Goal: Contribute content: Contribute content

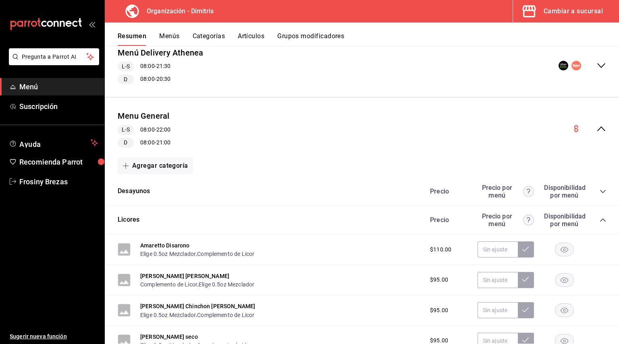
scroll to position [169, 0]
click at [599, 222] on icon "collapse-category-row" at bounding box center [602, 220] width 6 height 6
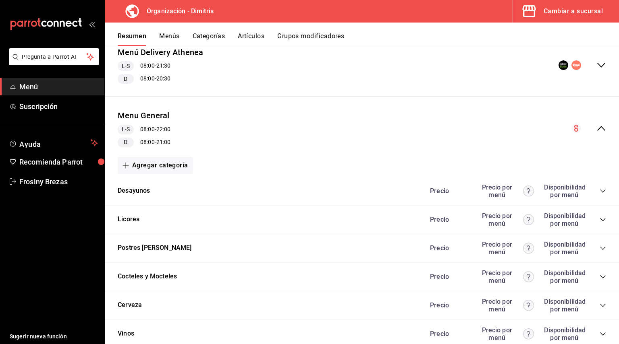
click at [594, 187] on div "Precio Precio por menú Disponibilidad por menú" at bounding box center [514, 191] width 184 height 15
click at [599, 193] on icon "collapse-category-row" at bounding box center [602, 191] width 6 height 6
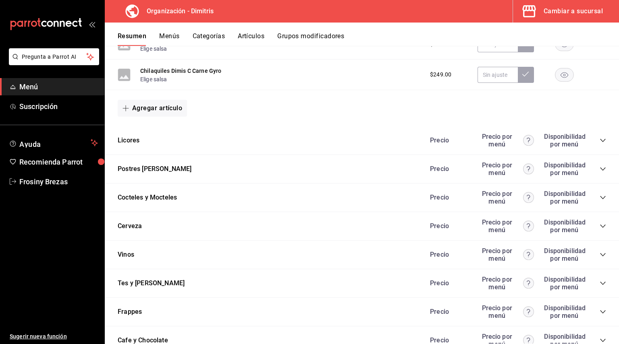
scroll to position [851, 0]
click at [599, 169] on icon "collapse-category-row" at bounding box center [602, 169] width 6 height 6
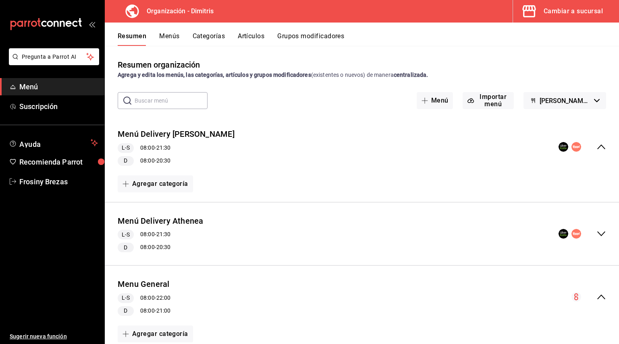
scroll to position [27, 0]
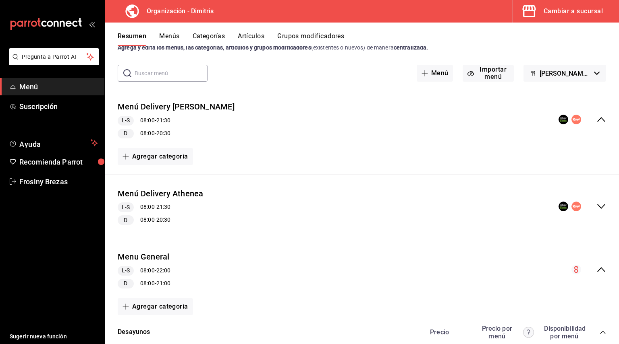
click at [589, 119] on div "collapse-menu-row" at bounding box center [582, 120] width 48 height 10
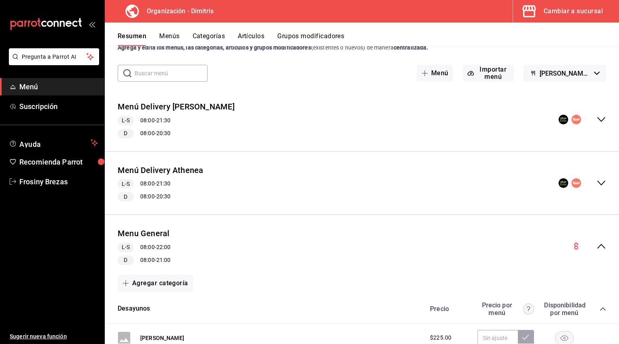
click at [596, 120] on icon "collapse-menu-row" at bounding box center [601, 120] width 10 height 10
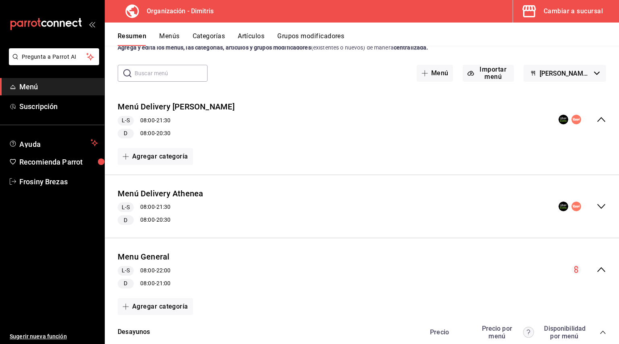
click at [600, 208] on div "Menú Delivery Athenea L-S 08:00 - 21:30 D 08:00 - 20:30" at bounding box center [362, 207] width 514 height 50
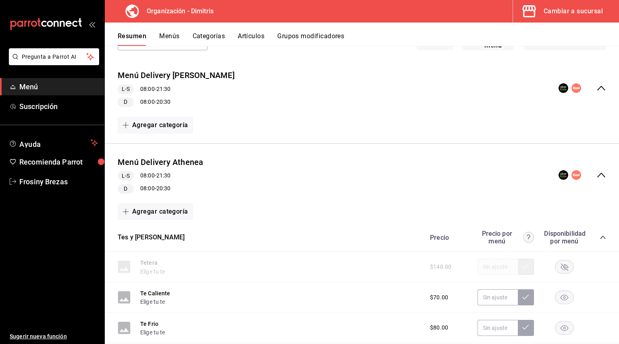
scroll to position [58, 0]
click at [598, 176] on icon "collapse-menu-row" at bounding box center [601, 176] width 10 height 10
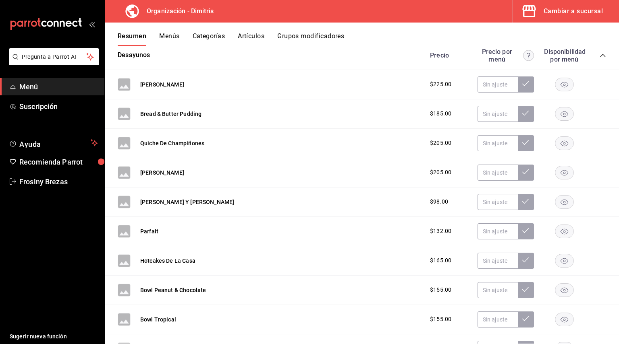
scroll to position [305, 0]
click at [395, 198] on div "[PERSON_NAME] Y Miel $98.00" at bounding box center [362, 201] width 514 height 29
click at [183, 199] on button "[PERSON_NAME] Y [PERSON_NAME]" at bounding box center [187, 202] width 94 height 8
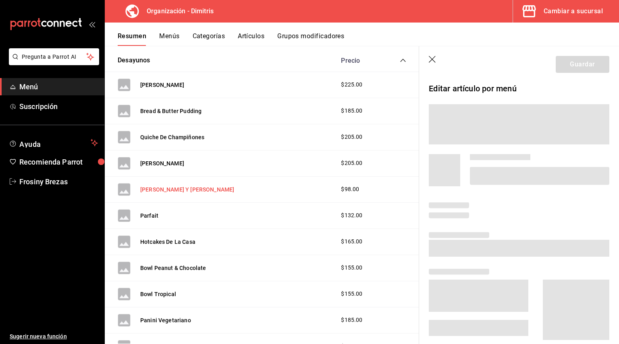
scroll to position [302, 0]
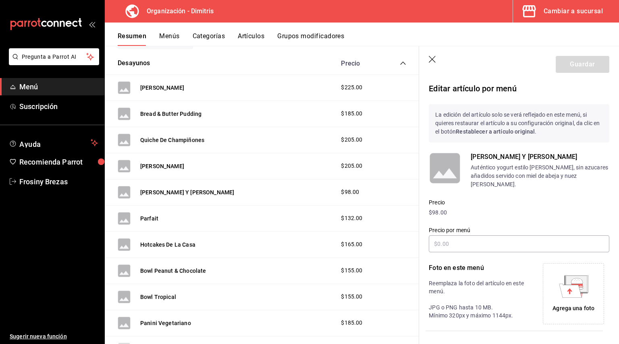
click at [432, 61] on icon "button" at bounding box center [433, 60] width 8 height 8
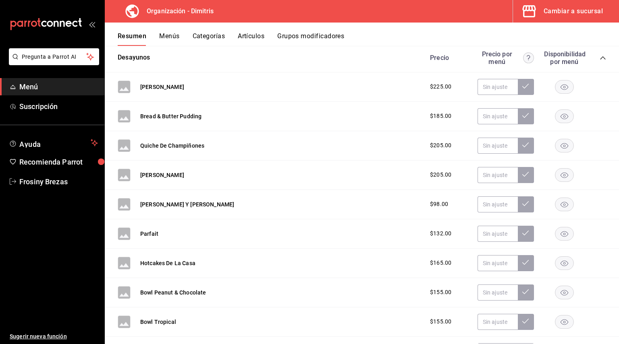
click at [200, 35] on button "Categorías" at bounding box center [209, 39] width 33 height 14
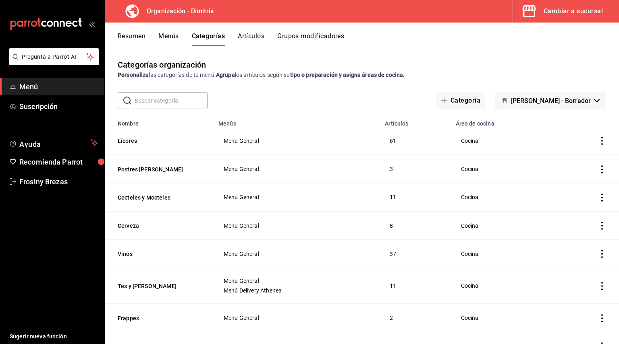
click at [240, 34] on button "Artículos" at bounding box center [251, 39] width 27 height 14
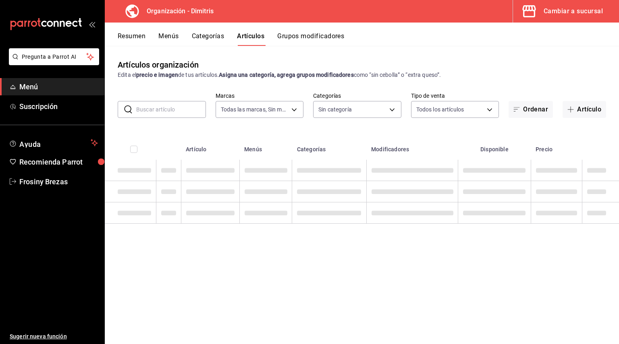
type input "317daab7-dfab-4307-9e12-935137646369"
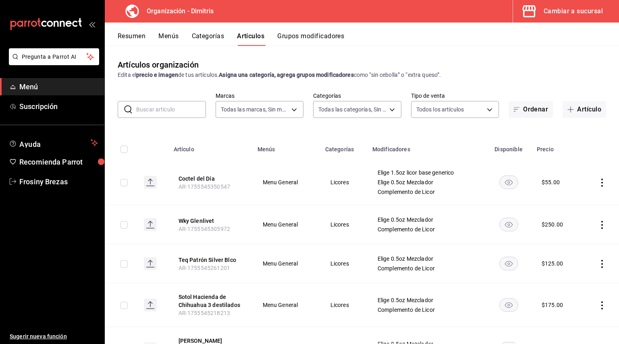
type input "fad5bf19-ac35-4369-abfc-26ce97a05b06,1a0e4e48-3a83-4d7b-81fd-4b5db3218b24,fc725…"
click at [178, 108] on input "text" at bounding box center [171, 109] width 70 height 16
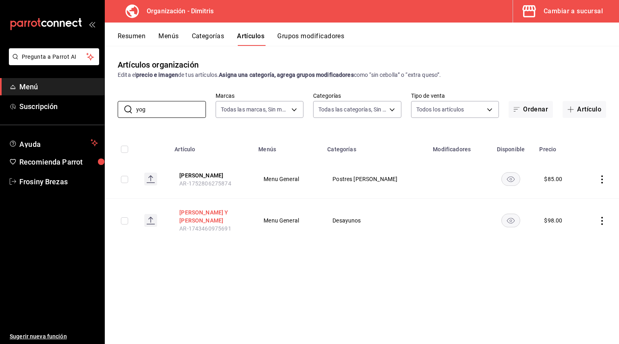
type input "yog"
click at [211, 214] on button "[PERSON_NAME] Y [PERSON_NAME]" at bounding box center [211, 217] width 64 height 16
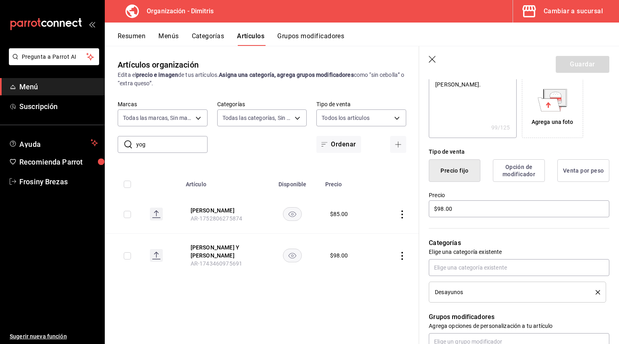
scroll to position [147, 0]
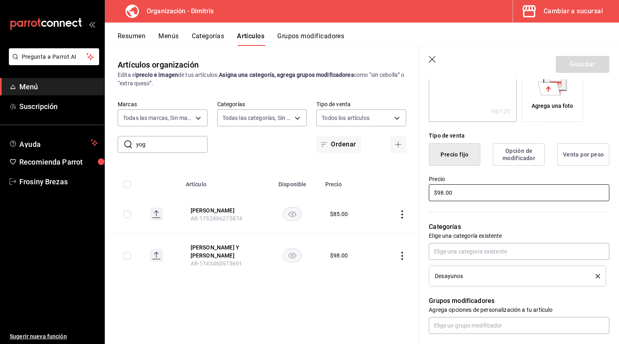
drag, startPoint x: 453, startPoint y: 190, endPoint x: 354, endPoint y: 179, distance: 100.2
click at [354, 179] on main "Artículos organización Edita el precio e imagen de tus artículos. Asigna una ca…" at bounding box center [362, 195] width 514 height 298
type textarea "x"
type input "$8.00"
type textarea "x"
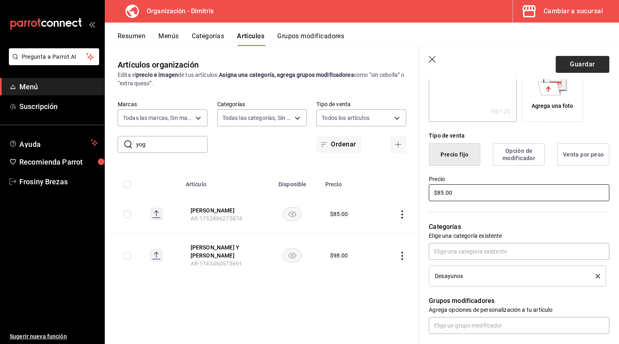
type input "$85.00"
click at [577, 64] on button "Guardar" at bounding box center [582, 64] width 54 height 17
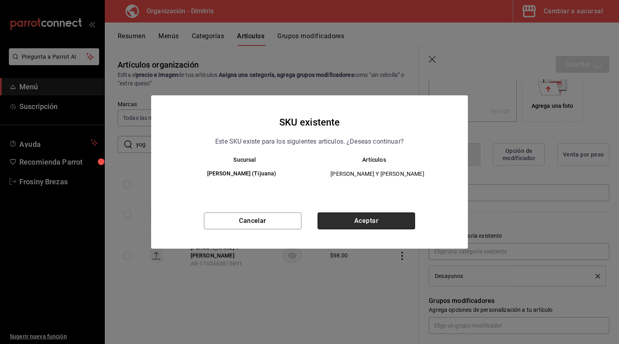
click at [376, 227] on button "Aceptar" at bounding box center [365, 221] width 97 height 17
type textarea "x"
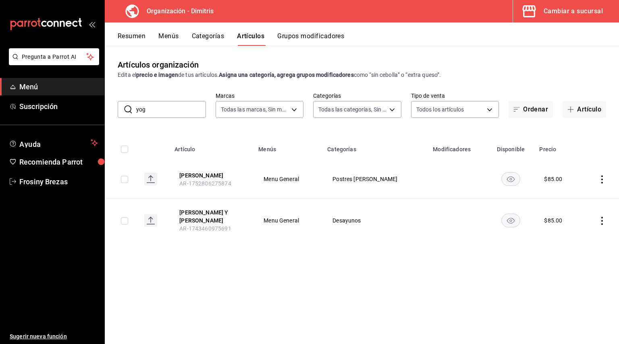
click at [171, 112] on input "yog" at bounding box center [171, 109] width 70 height 16
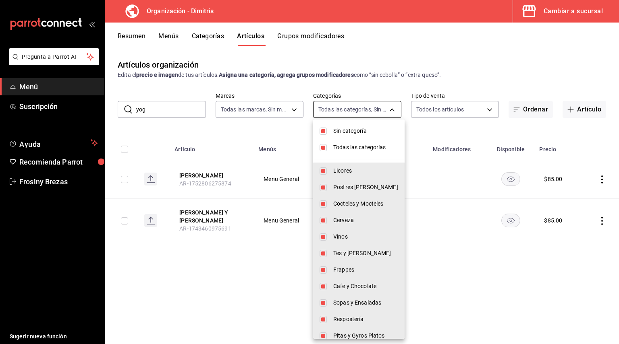
click at [357, 112] on body "Pregunta a Parrot AI Menú Suscripción Ayuda Recomienda Parrot Frosiny Brezas Su…" at bounding box center [309, 172] width 619 height 344
click at [322, 131] on input "checkbox" at bounding box center [322, 131] width 7 height 7
checkbox input "false"
click at [327, 151] on li "Todas las categorías" at bounding box center [358, 147] width 91 height 17
checkbox input "false"
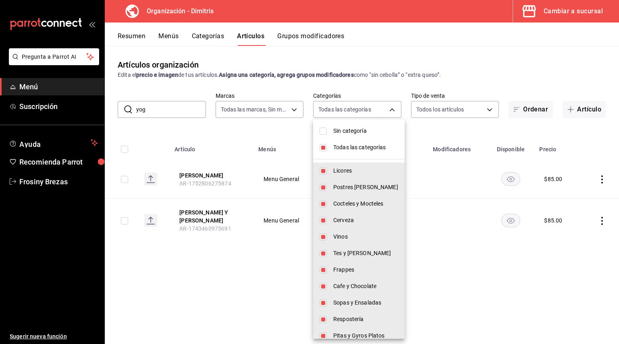
checkbox input "false"
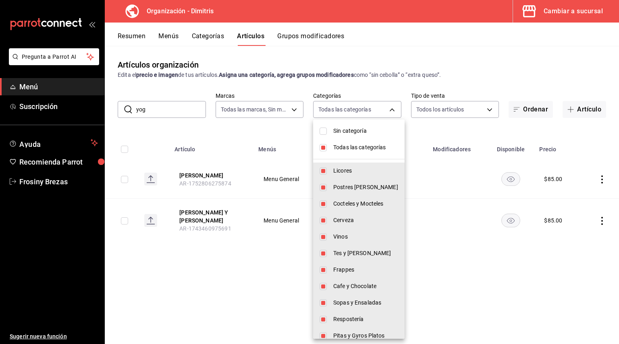
checkbox input "false"
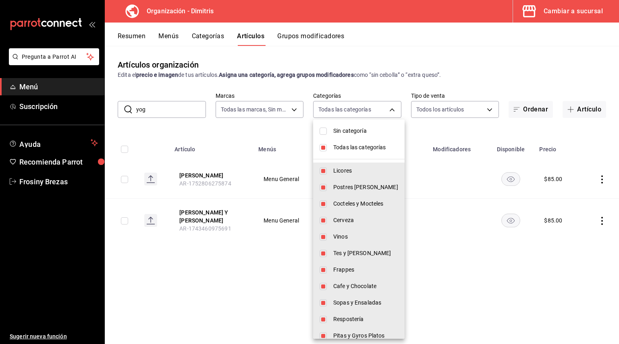
checkbox input "false"
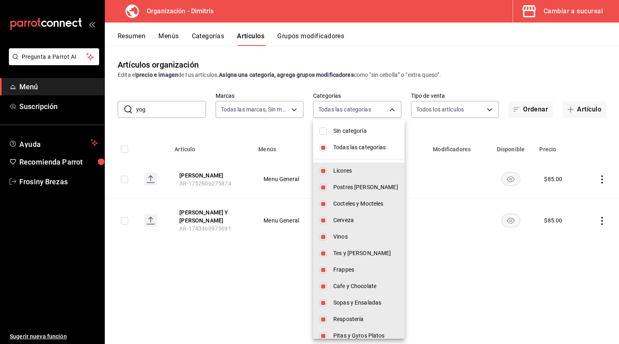
checkbox input "false"
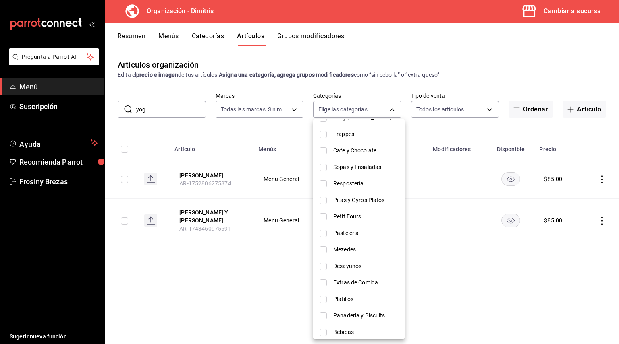
scroll to position [157, 0]
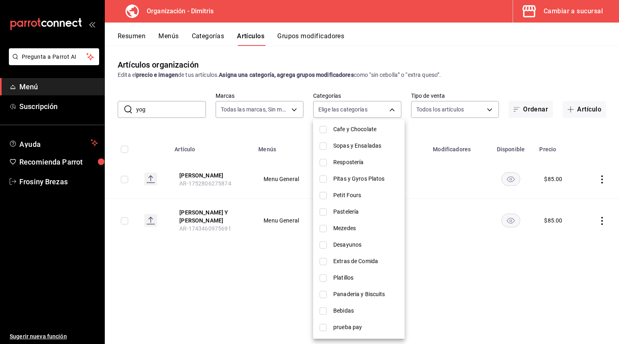
click at [321, 240] on li "Desayunos" at bounding box center [358, 245] width 91 height 17
type input "551f6721-024e-44fe-9092-f68803f94f45"
checkbox input "true"
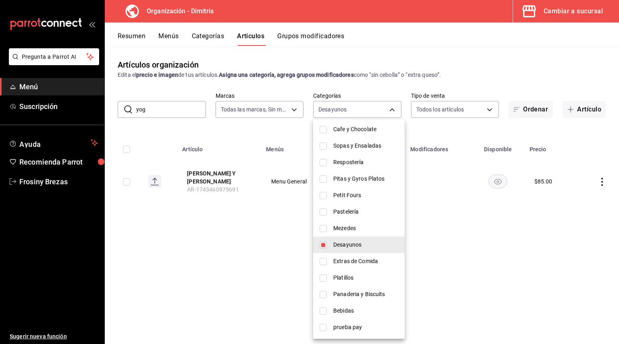
click at [152, 112] on div at bounding box center [309, 172] width 619 height 344
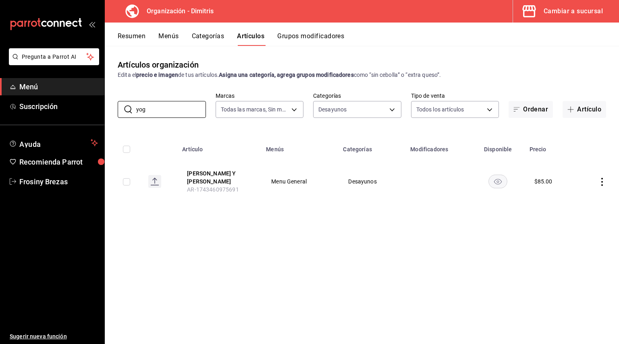
drag, startPoint x: 149, startPoint y: 107, endPoint x: 49, endPoint y: 122, distance: 101.7
click at [49, 122] on div "Pregunta a Parrot AI Menú Suscripción Ayuda Recomienda Parrot Frosiny Brezas Su…" at bounding box center [309, 172] width 619 height 344
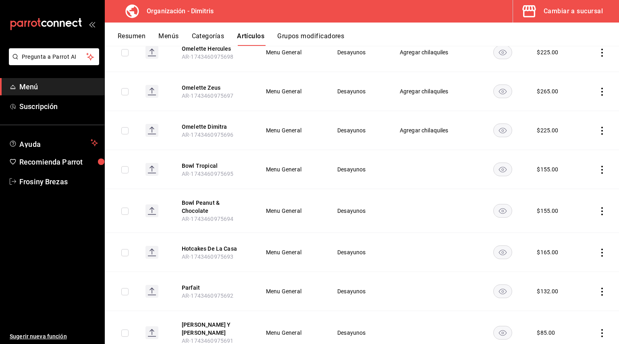
scroll to position [578, 0]
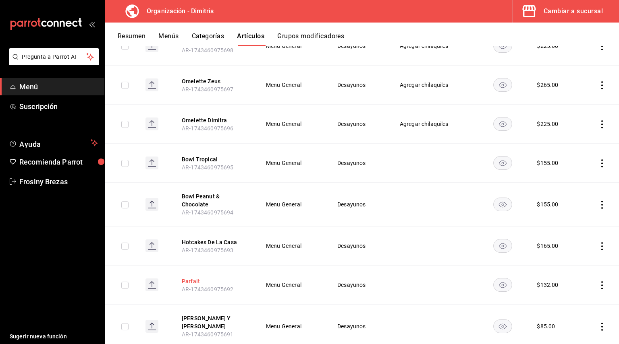
click at [195, 281] on button "Parfait" at bounding box center [214, 281] width 64 height 8
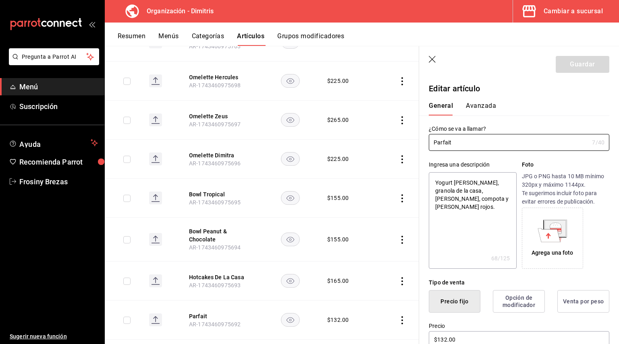
type textarea "x"
type input "$132.00"
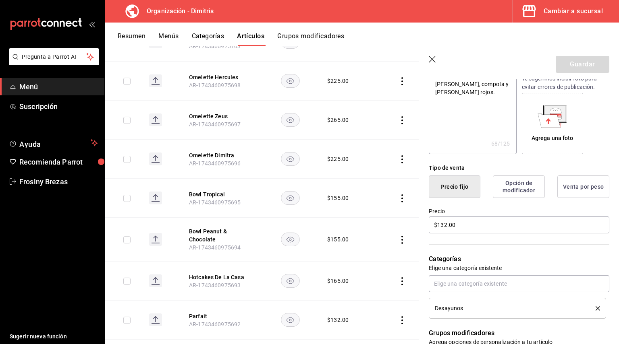
scroll to position [116, 0]
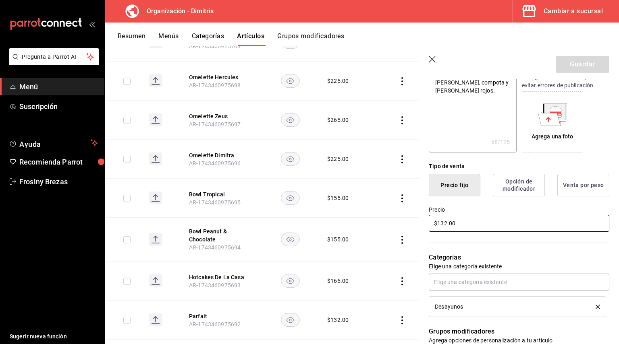
drag, startPoint x: 458, startPoint y: 225, endPoint x: 340, endPoint y: 205, distance: 119.7
click at [340, 205] on main "Artículos organización Edita el precio e imagen de tus artículos. Asigna una ca…" at bounding box center [362, 195] width 514 height 298
type textarea "x"
type input "$1.00"
type textarea "x"
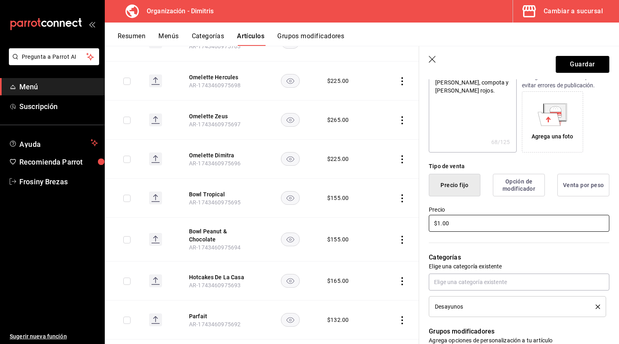
type input "$11.00"
type textarea "x"
type input "$115.00"
click at [598, 70] on button "Guardar" at bounding box center [582, 64] width 54 height 17
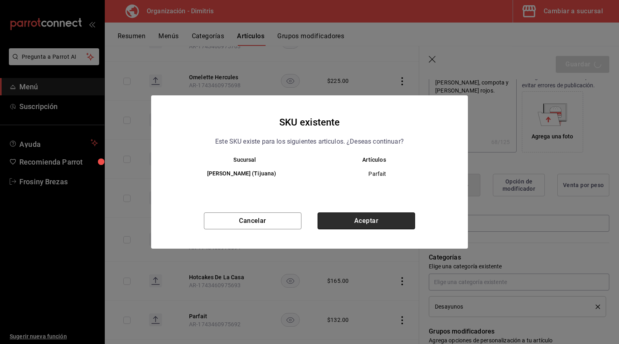
click at [381, 213] on button "Aceptar" at bounding box center [365, 221] width 97 height 17
type textarea "x"
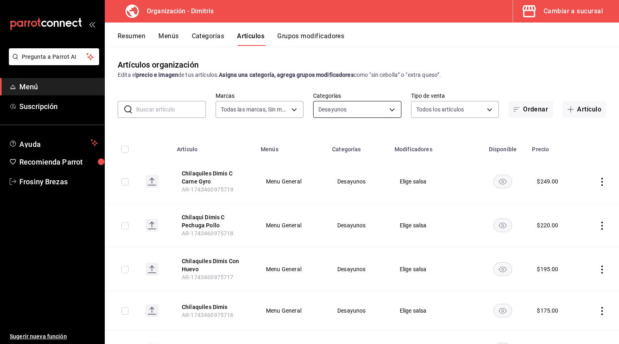
click at [379, 110] on body "Pregunta a Parrot AI Menú Suscripción Ayuda Recomienda Parrot Frosiny Brezas Su…" at bounding box center [309, 172] width 619 height 344
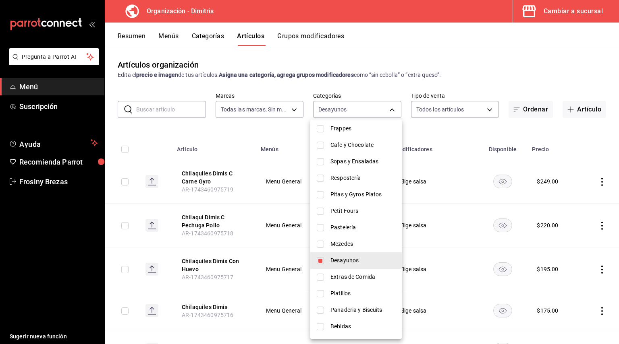
scroll to position [143, 0]
click at [316, 260] on li "Desayunos" at bounding box center [355, 259] width 91 height 17
checkbox input "false"
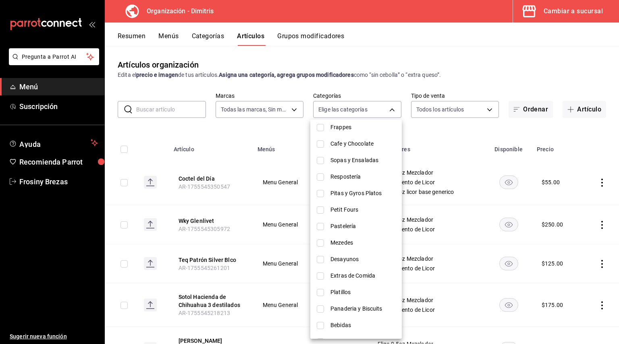
click at [323, 240] on input "checkbox" at bounding box center [320, 243] width 7 height 7
checkbox input "true"
type input "cf1d47a0-1a27-4371-b514-066ff1872a5a"
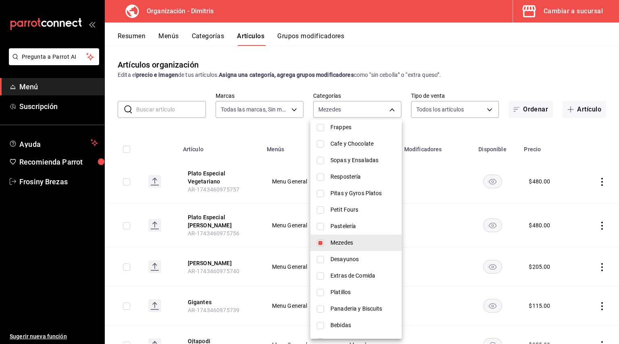
click at [320, 292] on input "checkbox" at bounding box center [320, 292] width 7 height 7
checkbox input "true"
type input "cf1d47a0-1a27-4371-b514-066ff1872a5a,a3066e3e-a1a7-4fe1-8b8b-9ba6f71bd17b"
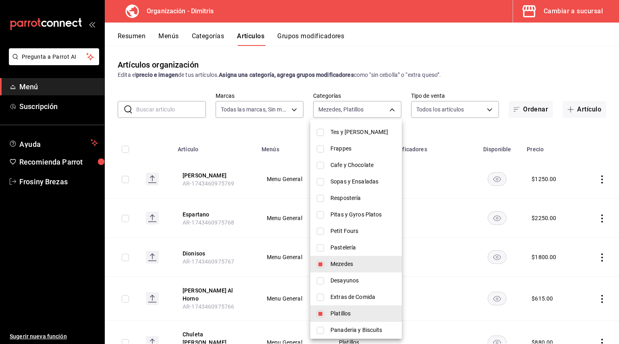
scroll to position [121, 0]
click at [323, 212] on input "checkbox" at bounding box center [320, 215] width 7 height 7
checkbox input "true"
type input "cf1d47a0-1a27-4371-b514-066ff1872a5a,a3066e3e-a1a7-4fe1-8b8b-9ba6f71bd17b,b179b…"
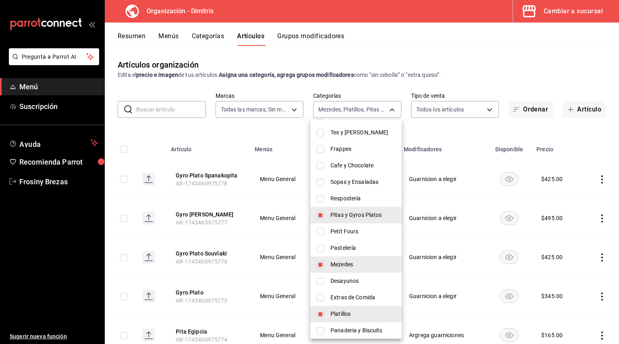
click at [321, 180] on input "checkbox" at bounding box center [320, 182] width 7 height 7
checkbox input "true"
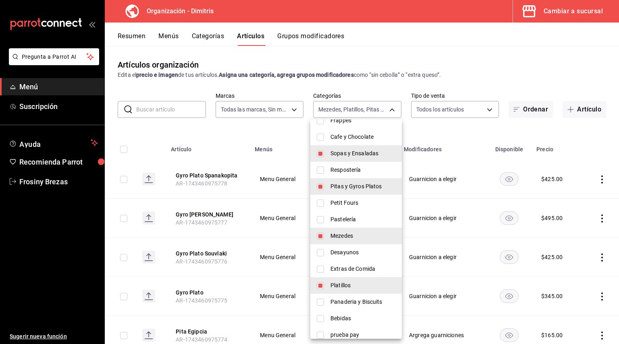
scroll to position [157, 0]
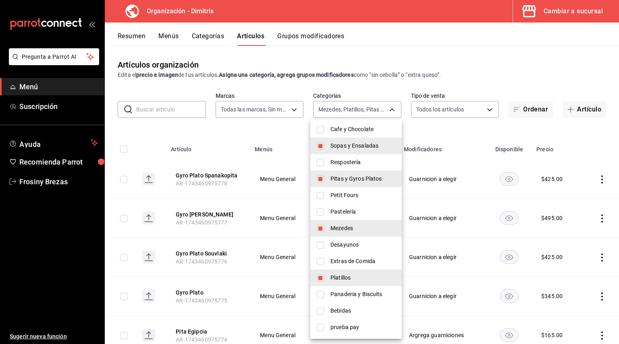
click at [511, 79] on div at bounding box center [309, 172] width 619 height 344
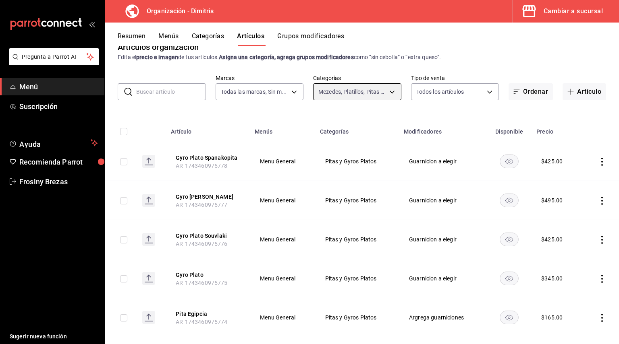
scroll to position [0, 0]
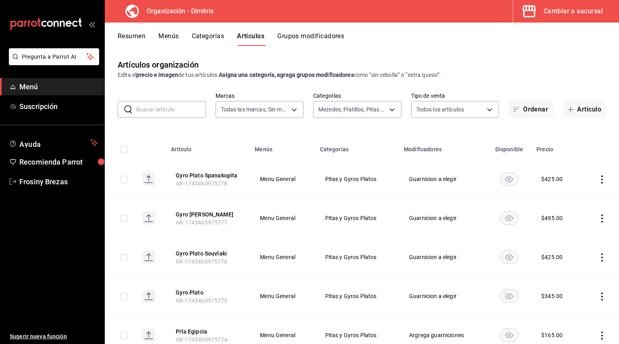
click at [381, 118] on div "Artículos organización Edita el precio e imagen de tus artículos. Asigna una ca…" at bounding box center [362, 195] width 514 height 298
click at [387, 112] on body "Pregunta a Parrot AI Menú Suscripción Ayuda Recomienda Parrot Frosiny Brezas Su…" at bounding box center [309, 172] width 619 height 344
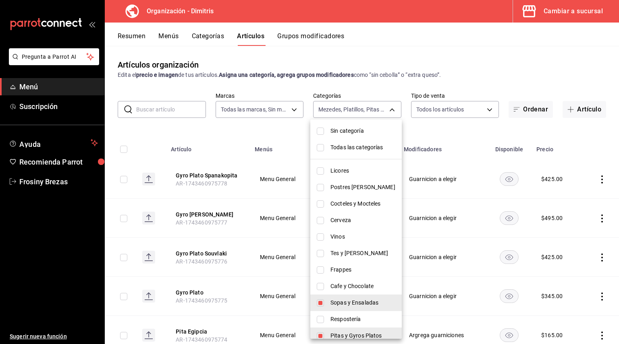
click at [316, 150] on li "Todas las categorías" at bounding box center [355, 147] width 91 height 17
type input "fad5bf19-ac35-4369-abfc-26ce97a05b06,1a0e4e48-3a83-4d7b-81fd-4b5db3218b24,fc725…"
checkbox input "true"
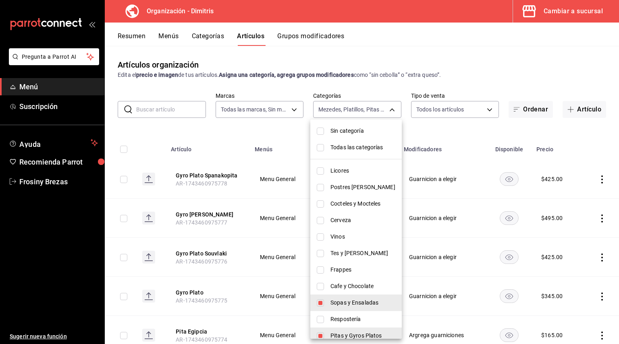
checkbox input "true"
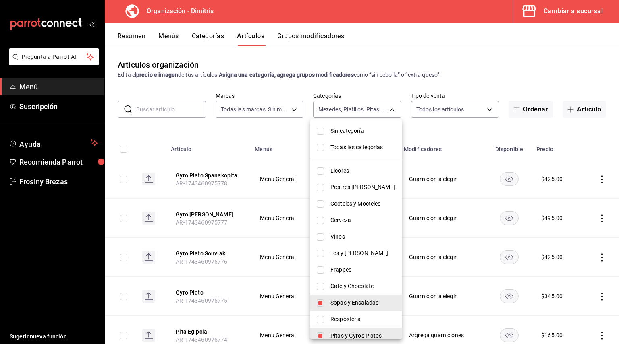
checkbox input "true"
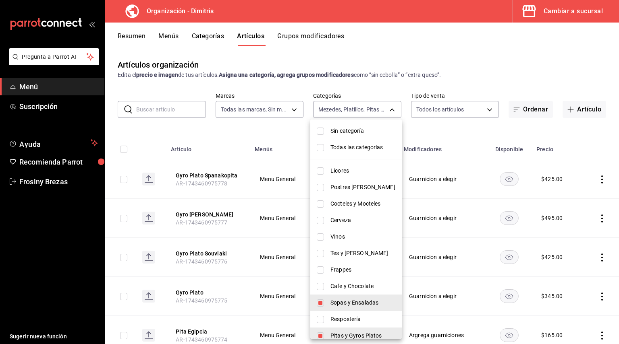
checkbox input "true"
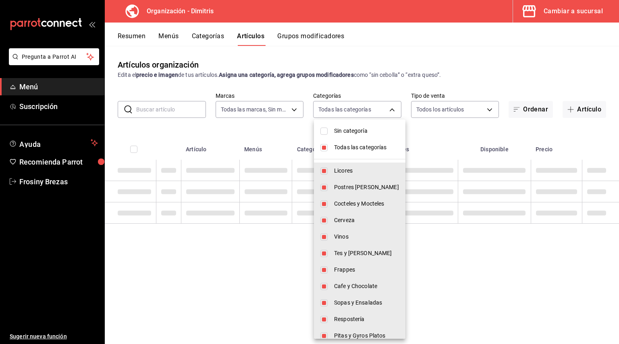
click at [316, 150] on li "Todas las categorías" at bounding box center [359, 147] width 91 height 17
checkbox input "false"
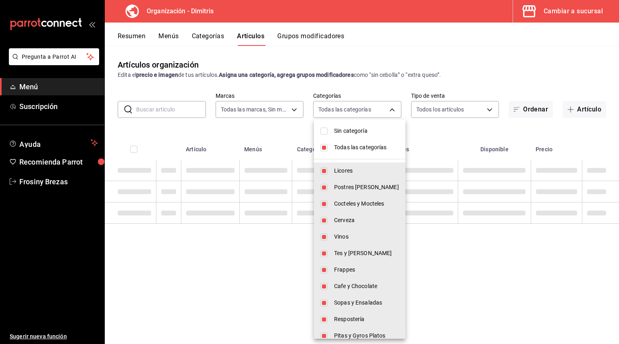
checkbox input "false"
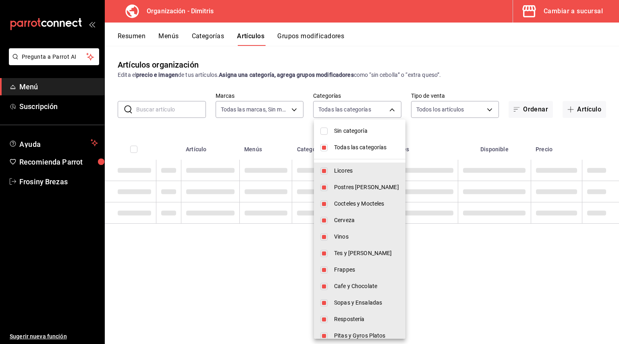
checkbox input "false"
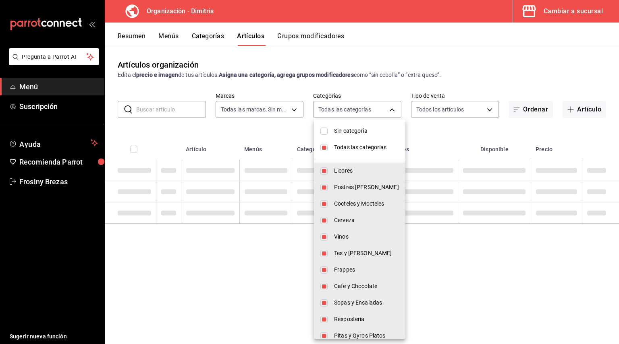
checkbox input "false"
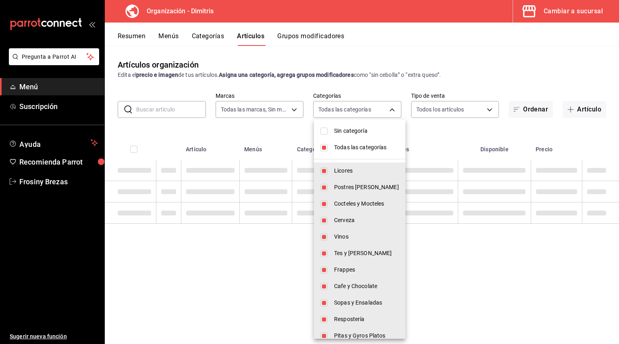
checkbox input "false"
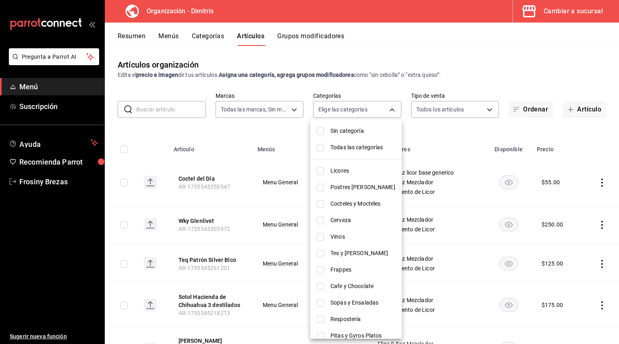
click at [323, 189] on input "checkbox" at bounding box center [320, 187] width 7 height 7
checkbox input "true"
type input "1a0e4e48-3a83-4d7b-81fd-4b5db3218b24"
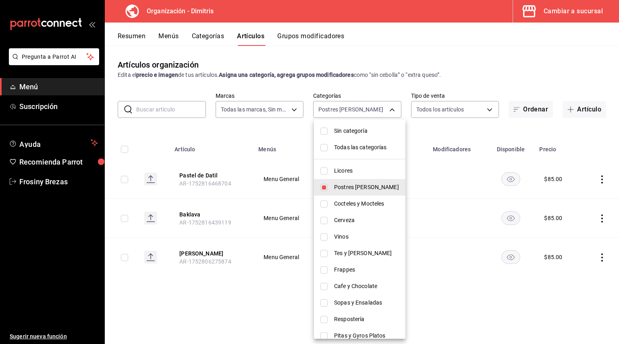
click at [323, 189] on input "checkbox" at bounding box center [323, 187] width 7 height 7
checkbox input "false"
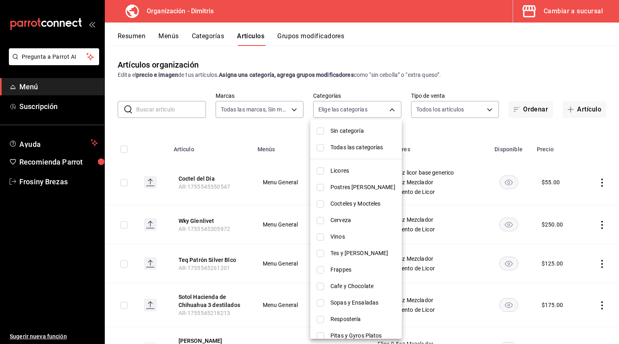
click at [317, 201] on input "checkbox" at bounding box center [320, 204] width 7 height 7
checkbox input "true"
type input "fc7252e9-a0c7-4e96-982c-86d52aa01490"
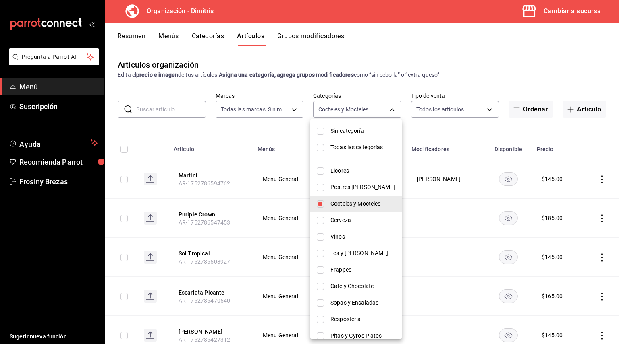
click at [466, 219] on div at bounding box center [309, 172] width 619 height 344
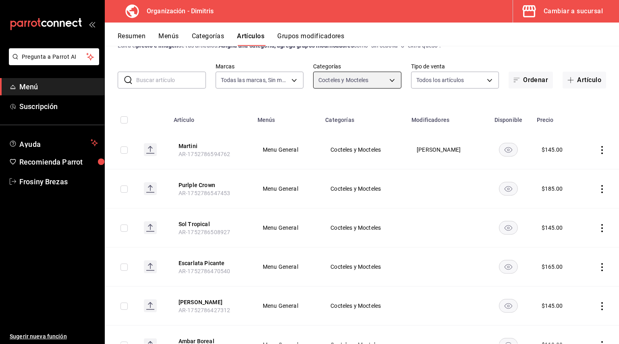
scroll to position [28, 0]
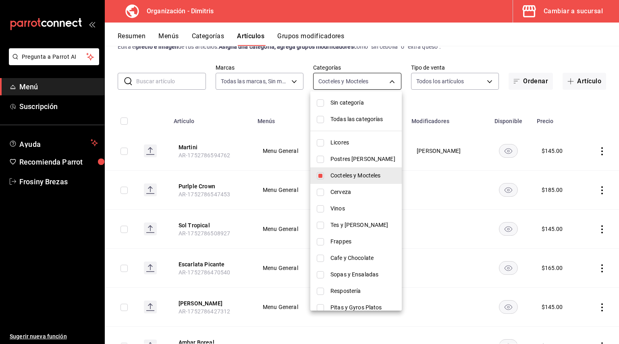
click at [379, 82] on body "Pregunta a Parrot AI Menú Suscripción Ayuda Recomienda Parrot Frosiny Brezas Su…" at bounding box center [309, 172] width 619 height 344
click at [180, 234] on div at bounding box center [309, 172] width 619 height 344
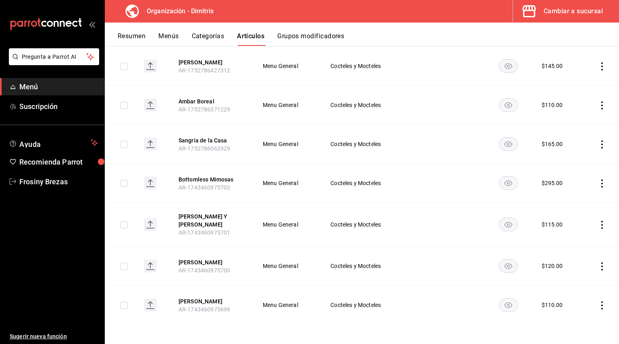
scroll to position [0, 0]
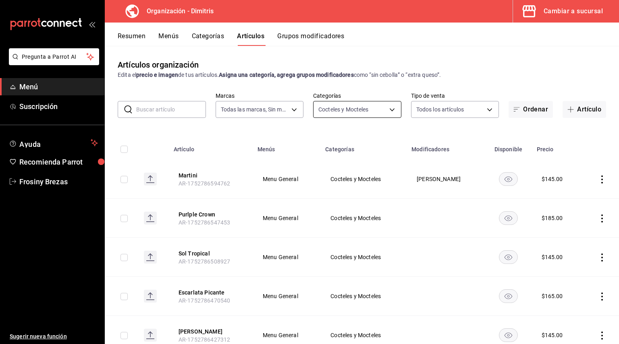
click at [384, 109] on body "Pregunta a Parrot AI Menú Suscripción Ayuda Recomienda Parrot Frosiny Brezas Su…" at bounding box center [309, 172] width 619 height 344
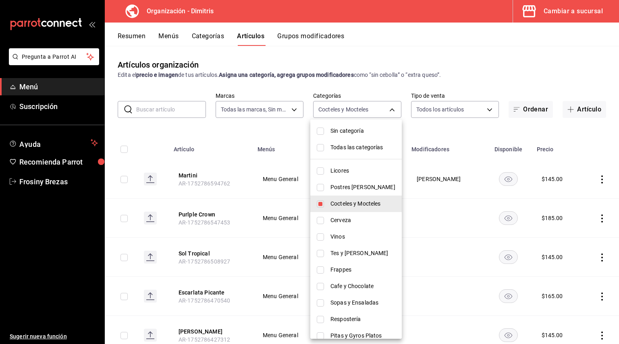
click at [315, 207] on li "Cocteles y Mocteles" at bounding box center [355, 204] width 91 height 17
checkbox input "false"
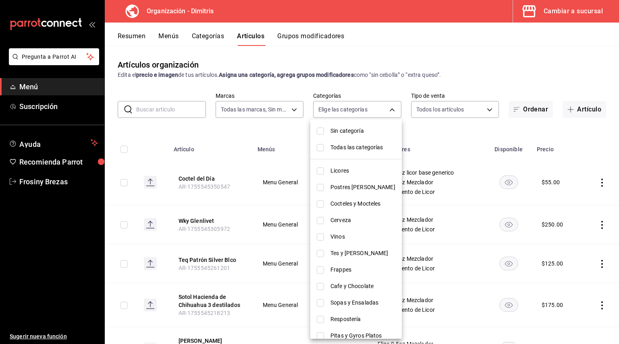
click at [319, 218] on input "checkbox" at bounding box center [320, 220] width 7 height 7
checkbox input "true"
type input "4ec1de2e-2df5-4c12-8a48-f7c6ba2eb845"
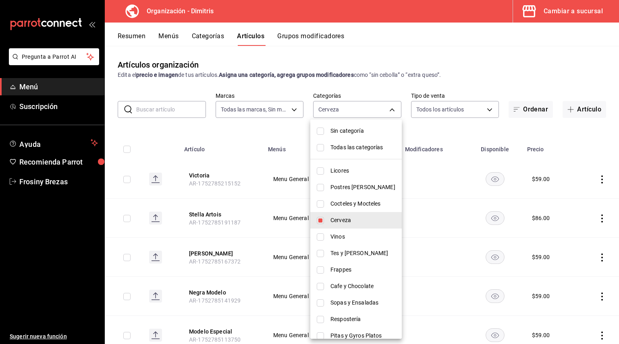
click at [532, 199] on div at bounding box center [309, 172] width 619 height 344
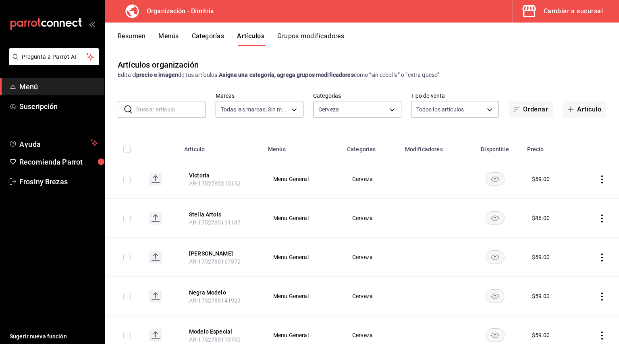
click at [389, 118] on div "Artículos organización Edita el precio e imagen de tus artículos. Asigna una ca…" at bounding box center [362, 195] width 514 height 298
click at [387, 116] on body "Pregunta a Parrot AI Menú Suscripción Ayuda Recomienda Parrot Frosiny Brezas Su…" at bounding box center [309, 172] width 619 height 344
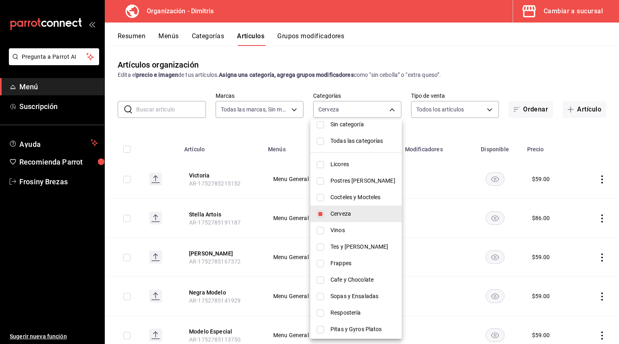
scroll to position [7, 0]
click at [316, 212] on li "Cerveza" at bounding box center [355, 213] width 91 height 17
checkbox input "false"
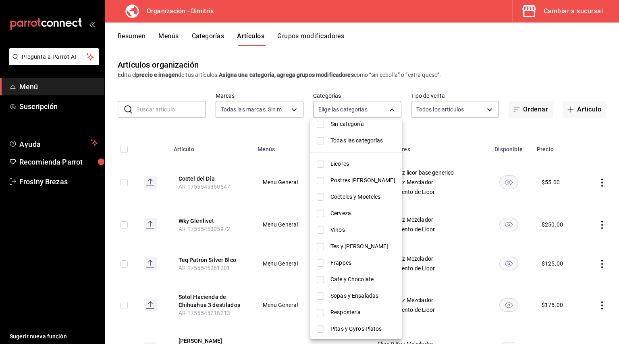
scroll to position [21, 0]
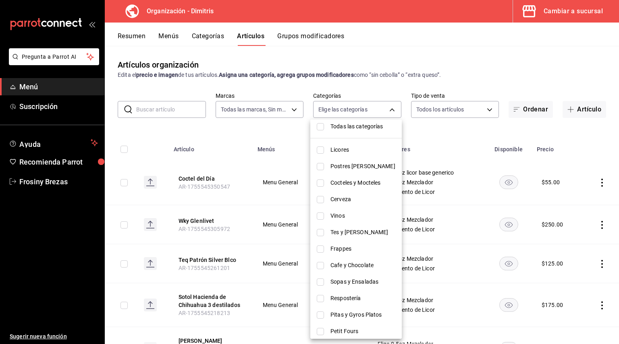
click at [320, 229] on input "checkbox" at bounding box center [320, 232] width 7 height 7
checkbox input "true"
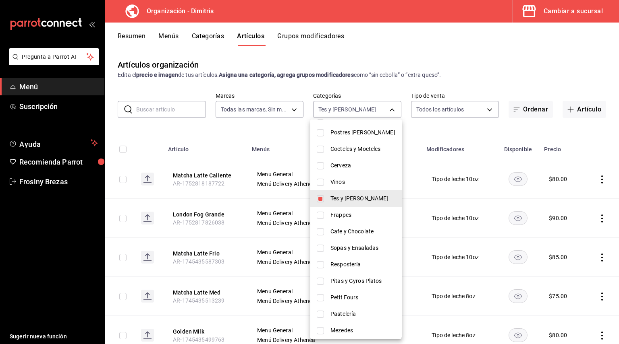
scroll to position [56, 0]
click at [325, 231] on li "Cafe y Chocolate" at bounding box center [355, 230] width 91 height 17
type input "da36efa4-89aa-47a3-b034-a6fbbb47968c,21027e48-eda7-4d11-9826-52dfe6081b69"
checkbox input "true"
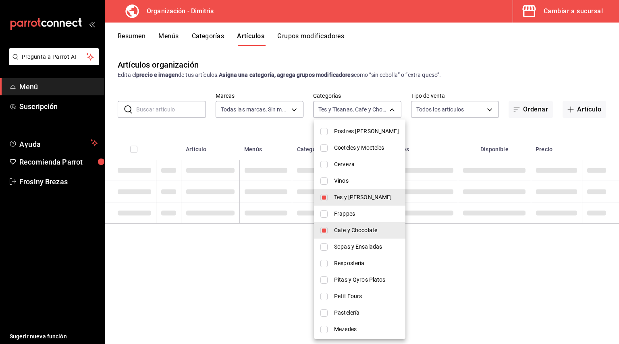
click at [323, 214] on input "checkbox" at bounding box center [323, 214] width 7 height 7
checkbox input "true"
type input "da36efa4-89aa-47a3-b034-a6fbbb47968c,21027e48-eda7-4d11-9826-52dfe6081b69,44f0b…"
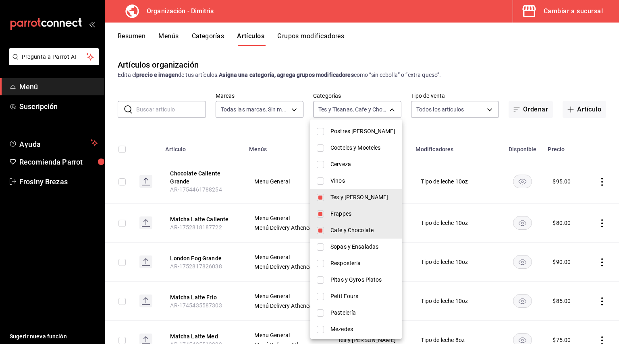
scroll to position [77, 0]
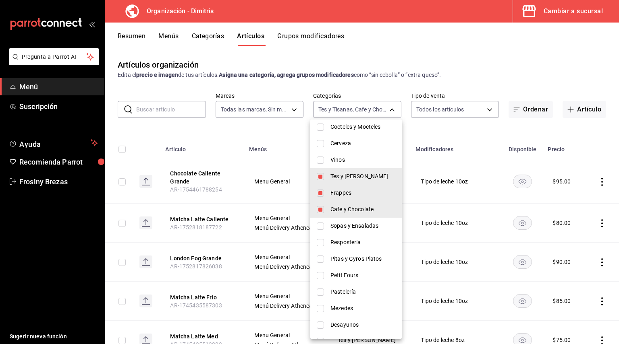
click at [321, 272] on input "checkbox" at bounding box center [320, 275] width 7 height 7
checkbox input "true"
type input "da36efa4-89aa-47a3-b034-a6fbbb47968c,21027e48-eda7-4d11-9826-52dfe6081b69,44f0b…"
click at [321, 290] on input "checkbox" at bounding box center [320, 292] width 7 height 7
checkbox input "true"
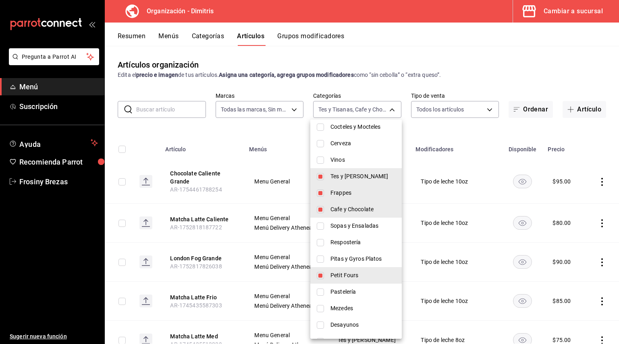
type input "da36efa4-89aa-47a3-b034-a6fbbb47968c,21027e48-eda7-4d11-9826-52dfe6081b69,44f0b…"
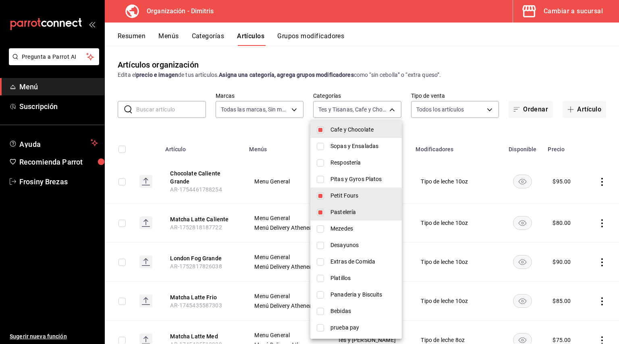
scroll to position [157, 0]
click at [319, 259] on input "checkbox" at bounding box center [320, 261] width 7 height 7
checkbox input "true"
type input "da36efa4-89aa-47a3-b034-a6fbbb47968c,21027e48-eda7-4d11-9826-52dfe6081b69,44f0b…"
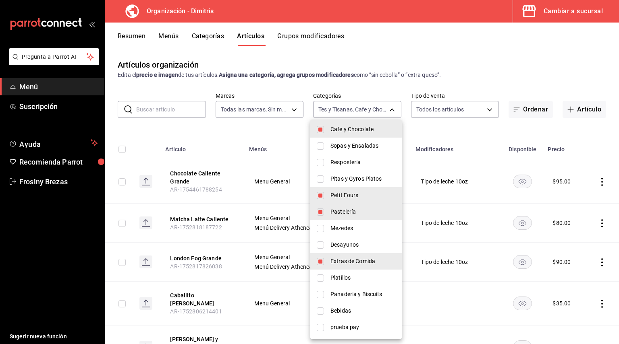
click at [322, 292] on input "checkbox" at bounding box center [320, 294] width 7 height 7
checkbox input "true"
type input "da36efa4-89aa-47a3-b034-a6fbbb47968c,21027e48-eda7-4d11-9826-52dfe6081b69,44f0b…"
click at [321, 311] on input "checkbox" at bounding box center [320, 311] width 7 height 7
checkbox input "true"
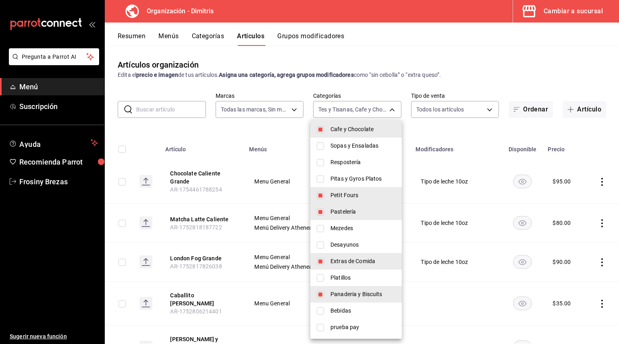
type input "da36efa4-89aa-47a3-b034-a6fbbb47968c,21027e48-eda7-4d11-9826-52dfe6081b69,44f0b…"
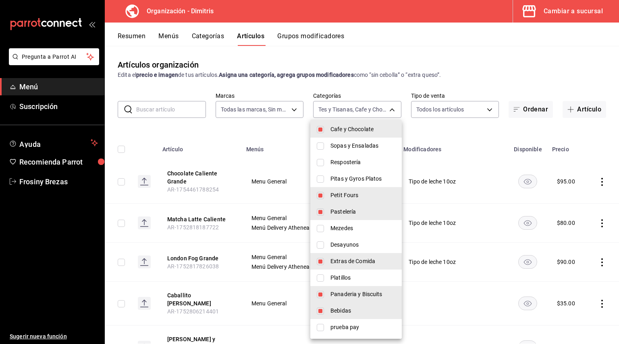
click at [470, 128] on div at bounding box center [309, 172] width 619 height 344
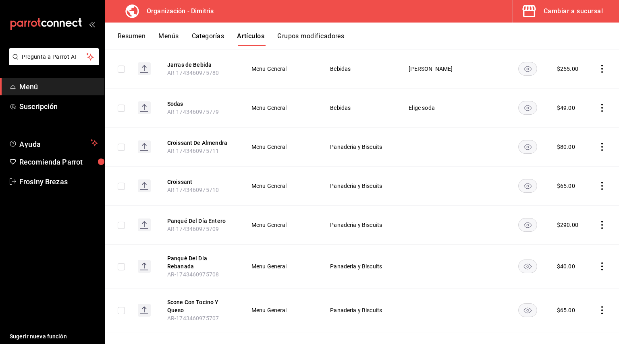
scroll to position [3737, 0]
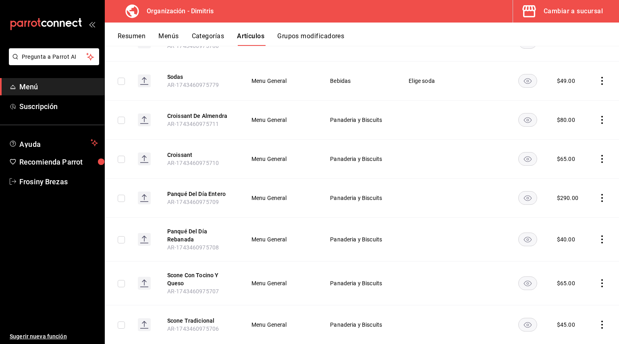
click at [591, 3] on button "Cambiar a sucursal" at bounding box center [562, 11] width 99 height 23
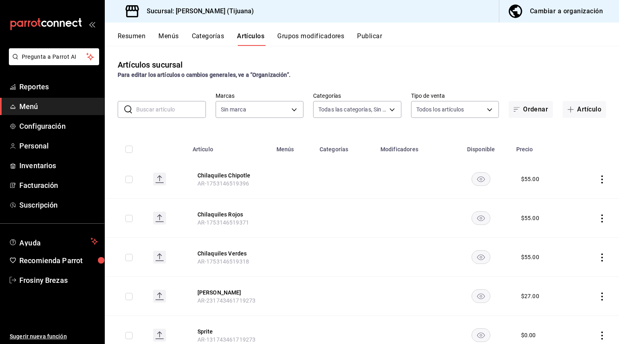
type input "c469a5ba-acf2-4421-8a46-e23ec537475e,5762fb84-68e5-49b2-8eac-1a244085fcb2,90897…"
type input "95ee3156-9a7f-4e31-9dcc-5f74f0c1db99,fd8e73ae-4fea-48ca-a779-8479f9366254,ed37a…"
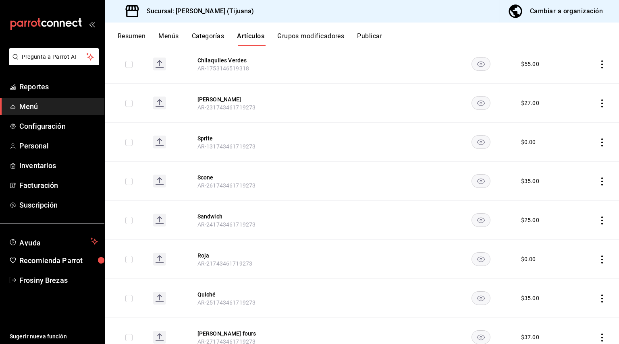
scroll to position [0, 0]
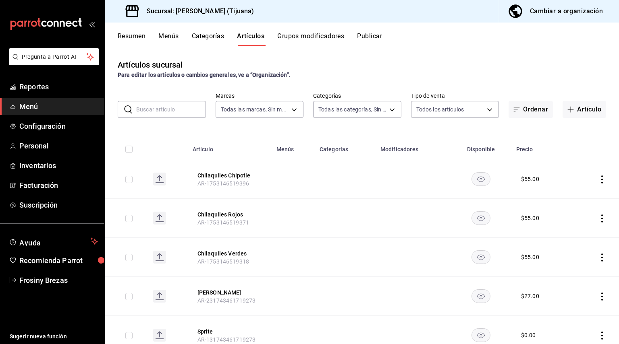
click at [29, 107] on span "Menú" at bounding box center [58, 106] width 79 height 11
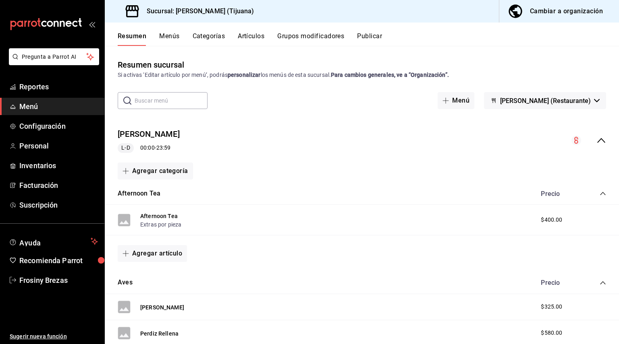
click at [542, 14] on div "Cambiar a organización" at bounding box center [566, 11] width 73 height 11
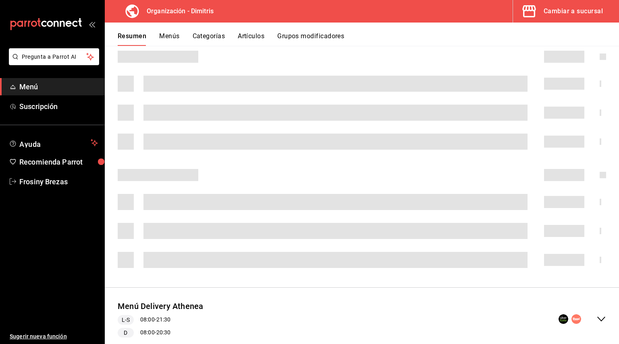
scroll to position [128, 0]
click at [571, 8] on div "Cambiar a sucursal" at bounding box center [572, 11] width 59 height 11
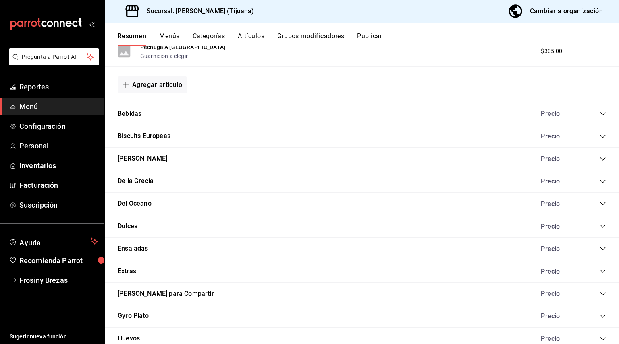
scroll to position [0, 0]
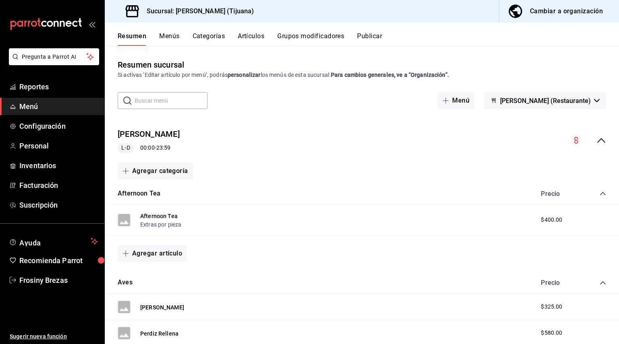
click at [561, 8] on div "Cambiar a organización" at bounding box center [566, 11] width 73 height 11
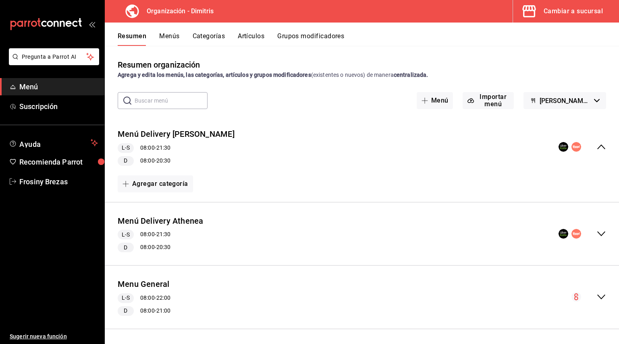
click at [174, 36] on button "Menús" at bounding box center [169, 39] width 20 height 14
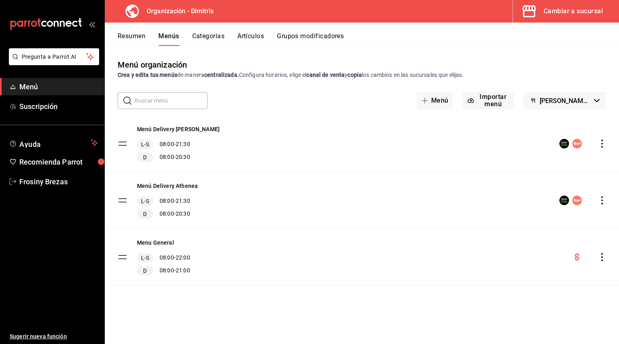
click at [257, 36] on button "Artículos" at bounding box center [250, 39] width 27 height 14
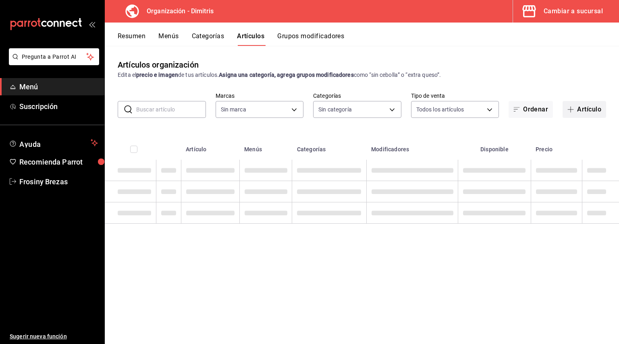
type input "317daab7-dfab-4307-9e12-935137646369"
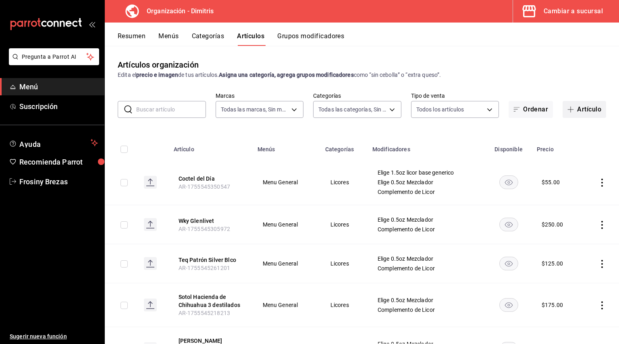
type input "fad5bf19-ac35-4369-abfc-26ce97a05b06,1a0e4e48-3a83-4d7b-81fd-4b5db3218b24,fc725…"
click at [574, 108] on button "Artículo" at bounding box center [583, 109] width 43 height 17
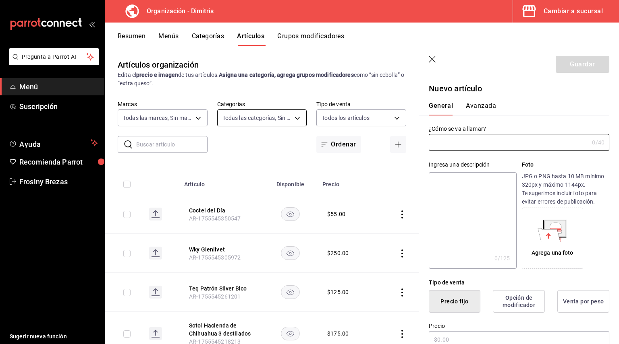
click at [277, 124] on body "Pregunta a Parrot AI Menú Suscripción Ayuda Recomienda Parrot Frosiny Brezas Su…" at bounding box center [309, 172] width 619 height 344
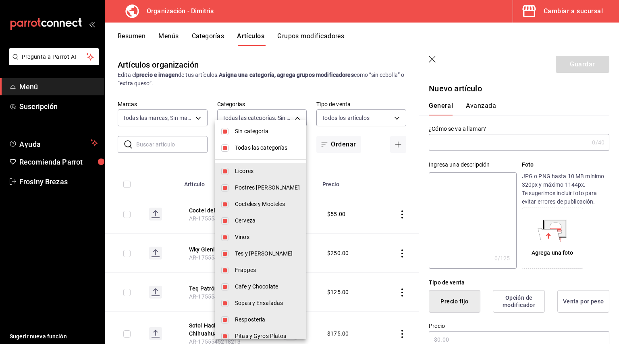
click at [226, 130] on input "checkbox" at bounding box center [224, 131] width 7 height 7
checkbox input "false"
click at [227, 144] on li "Todas las categorías" at bounding box center [260, 148] width 91 height 17
checkbox input "false"
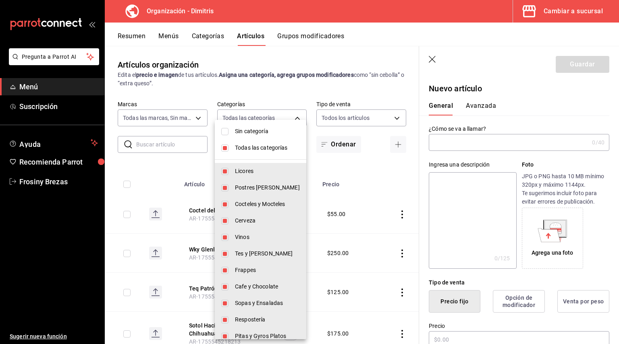
checkbox input "false"
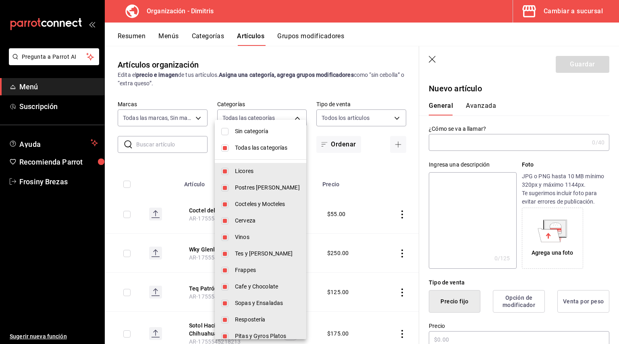
checkbox input "false"
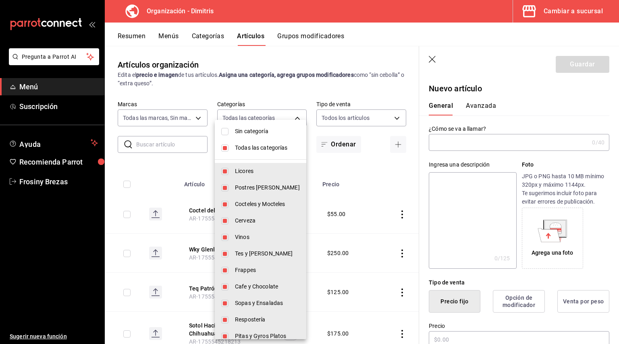
checkbox input "false"
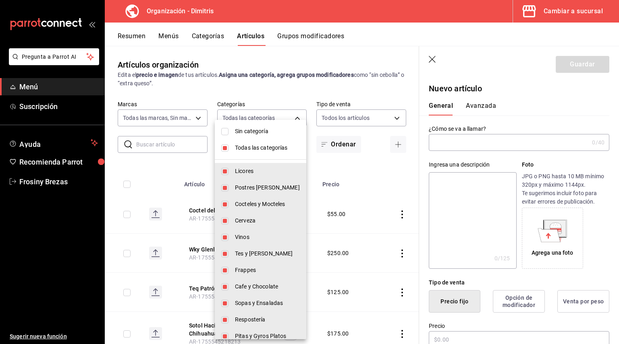
checkbox input "false"
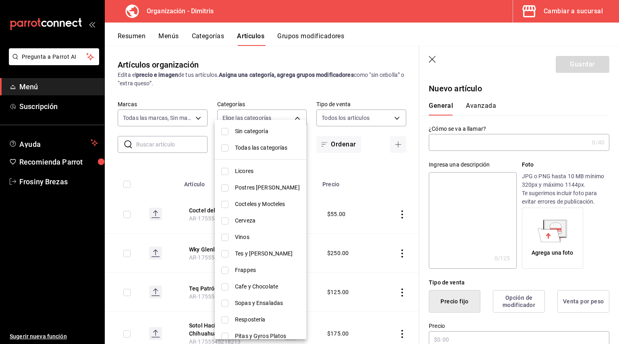
click at [227, 203] on input "checkbox" at bounding box center [224, 204] width 7 height 7
checkbox input "true"
type input "fc7252e9-a0c7-4e96-982c-86d52aa01490"
click at [520, 122] on div at bounding box center [309, 172] width 619 height 344
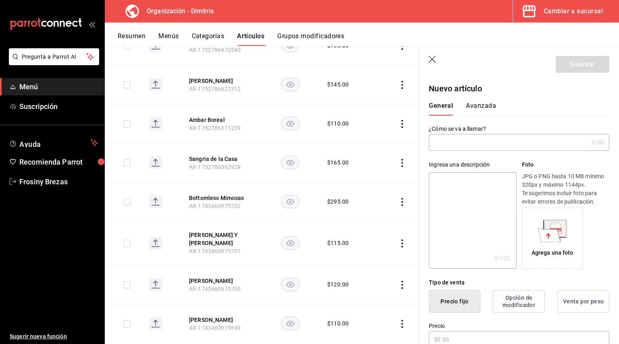
scroll to position [304, 0]
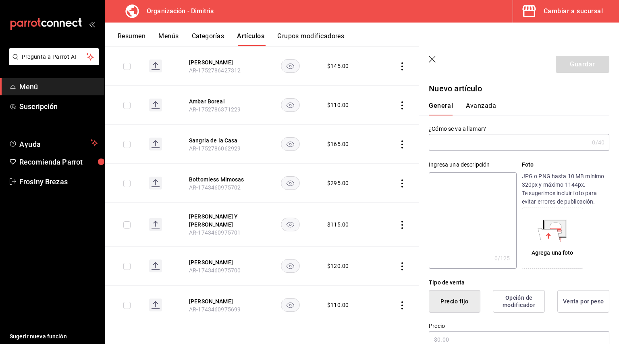
click at [499, 149] on input "text" at bounding box center [509, 143] width 160 height 16
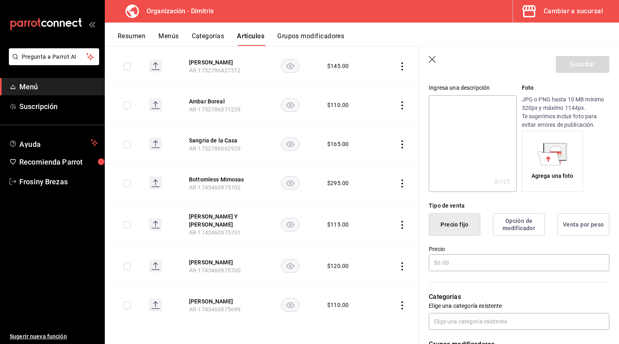
scroll to position [77, 0]
type input "Minotauro"
click at [453, 261] on input "text" at bounding box center [519, 262] width 180 height 17
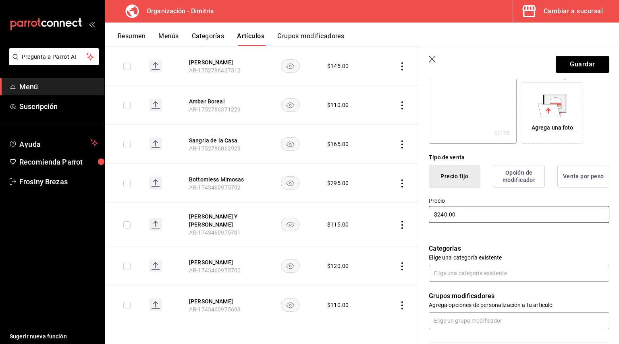
scroll to position [126, 0]
type input "$240.00"
click at [453, 261] on p "Elige una categoría existente" at bounding box center [519, 257] width 180 height 8
click at [457, 271] on input "text" at bounding box center [519, 273] width 180 height 17
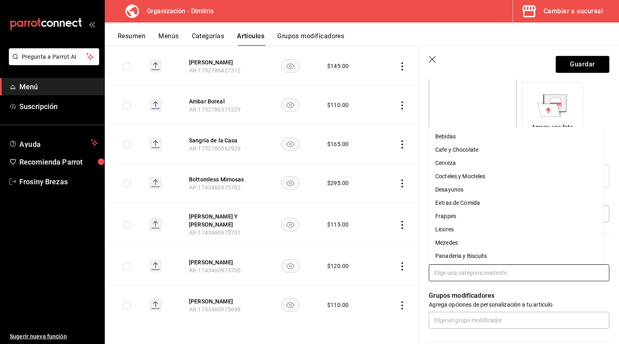
click at [468, 174] on li "Cocteles y Mocteles" at bounding box center [516, 176] width 174 height 13
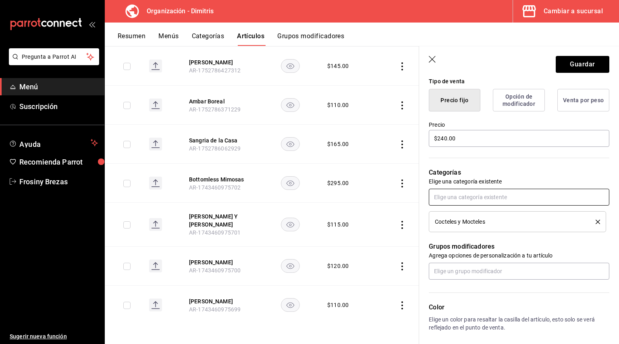
scroll to position [203, 0]
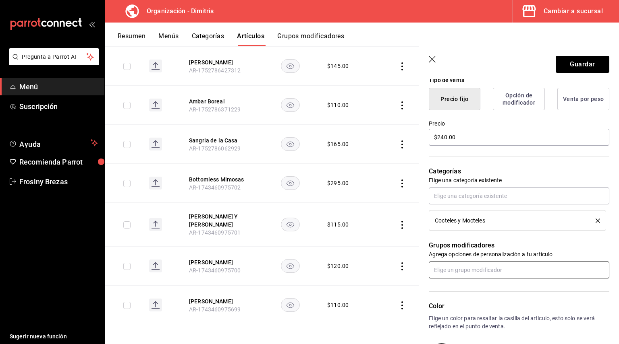
click at [451, 272] on input "text" at bounding box center [519, 270] width 180 height 17
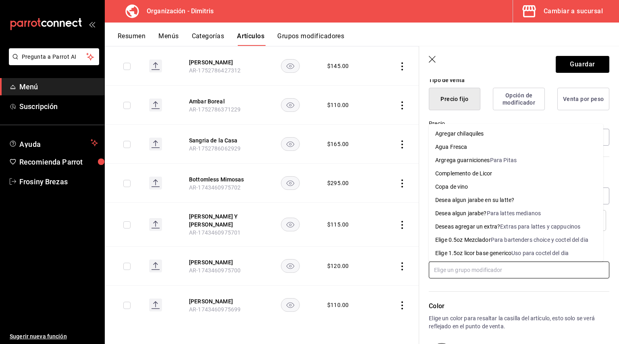
click at [451, 272] on input "text" at bounding box center [519, 270] width 180 height 17
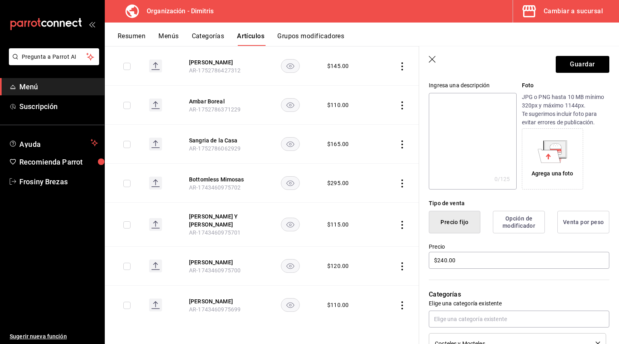
scroll to position [0, 0]
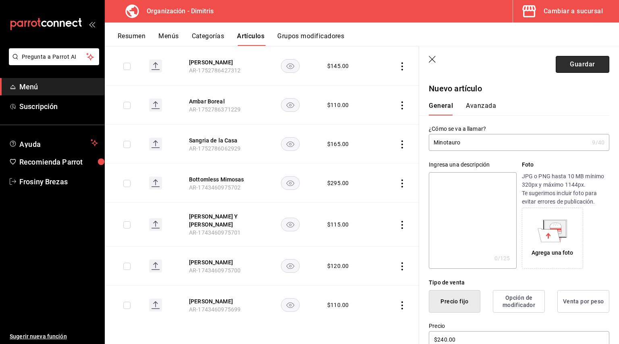
click at [576, 64] on button "Guardar" at bounding box center [582, 64] width 54 height 17
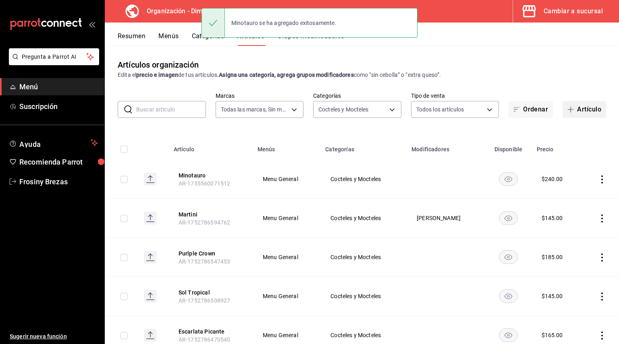
click at [574, 110] on button "Artículo" at bounding box center [583, 109] width 43 height 17
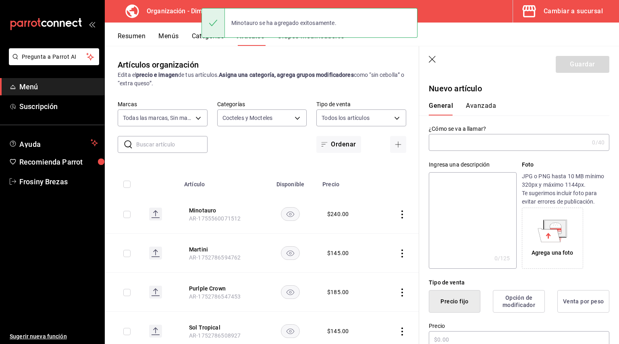
click at [482, 143] on input "text" at bounding box center [509, 143] width 160 height 16
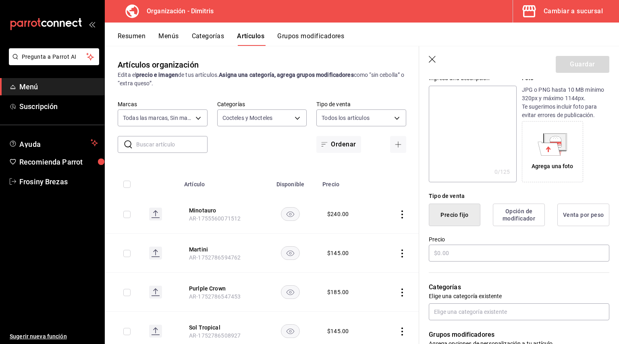
scroll to position [87, 0]
type input "Sortilegios de Eros"
click at [474, 246] on input "text" at bounding box center [519, 252] width 180 height 17
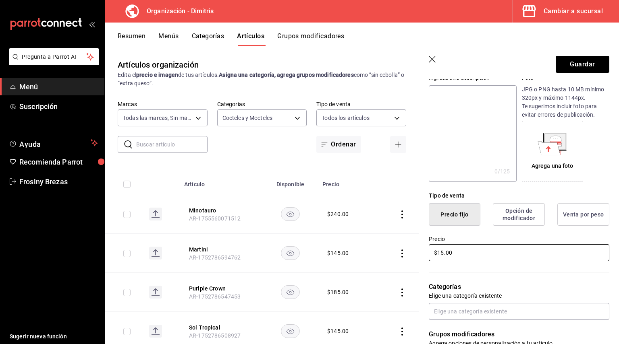
type input "$1.00"
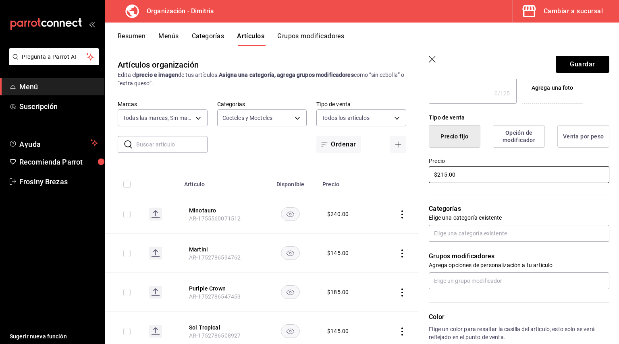
scroll to position [177, 0]
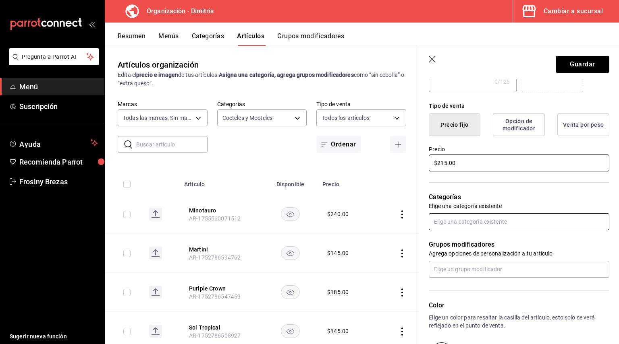
type input "$215.00"
click at [454, 219] on input "text" at bounding box center [519, 221] width 180 height 17
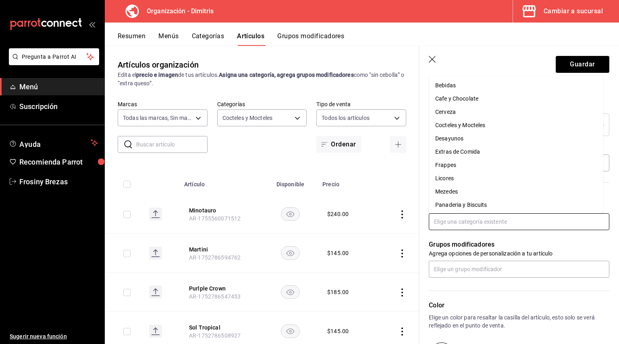
click at [471, 124] on li "Cocteles y Mocteles" at bounding box center [516, 125] width 174 height 13
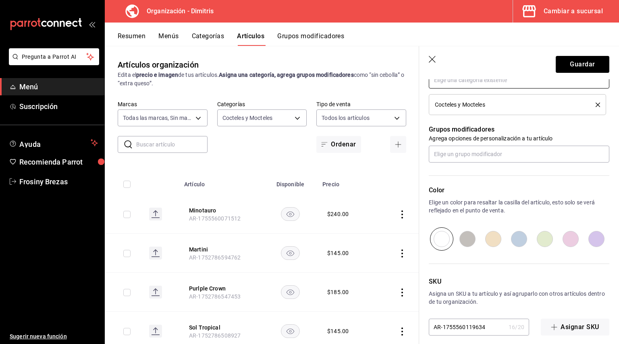
scroll to position [326, 0]
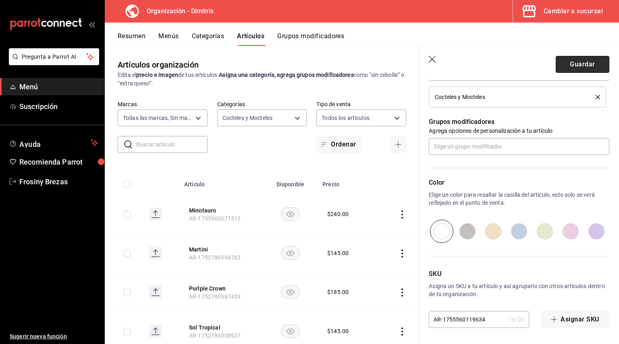
click at [586, 66] on button "Guardar" at bounding box center [582, 64] width 54 height 17
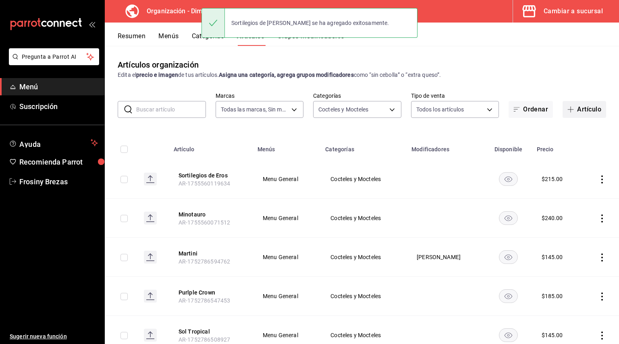
click at [579, 112] on button "Artículo" at bounding box center [583, 109] width 43 height 17
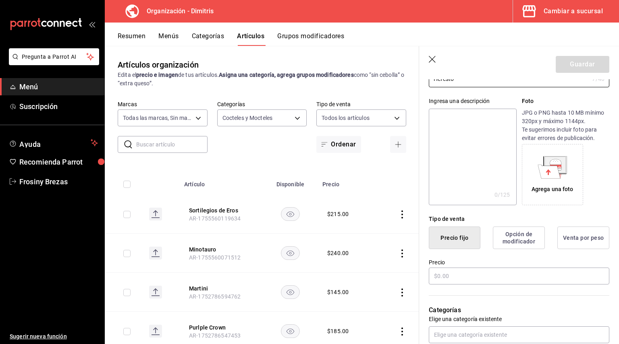
scroll to position [65, 0]
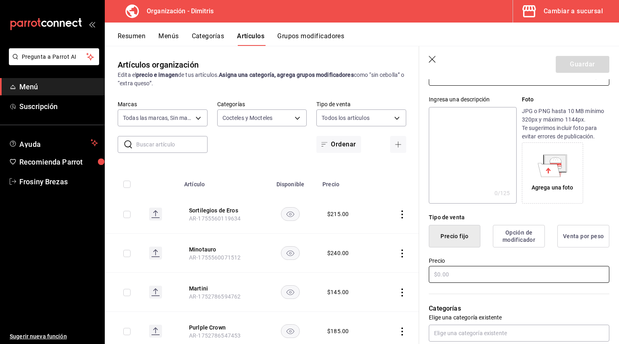
type input "Hefesto"
click at [456, 269] on input "text" at bounding box center [519, 274] width 180 height 17
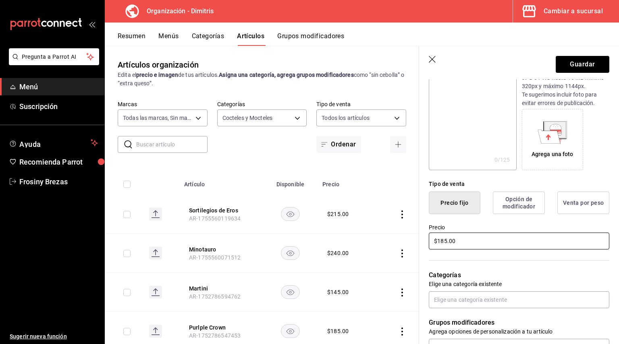
scroll to position [101, 0]
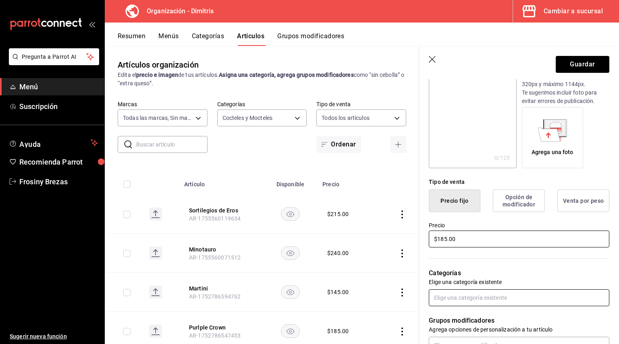
type input "$185.00"
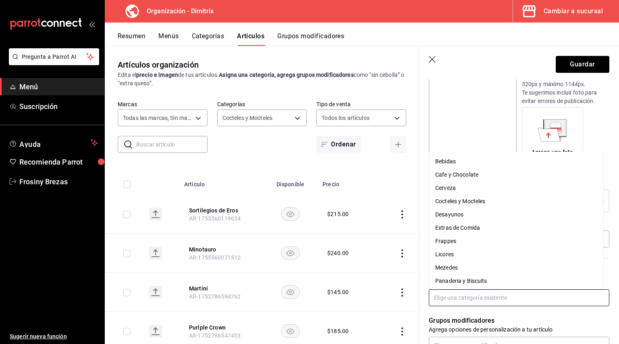
click at [447, 301] on input "text" at bounding box center [519, 298] width 180 height 17
click at [473, 197] on li "Cocteles y Mocteles" at bounding box center [516, 201] width 174 height 13
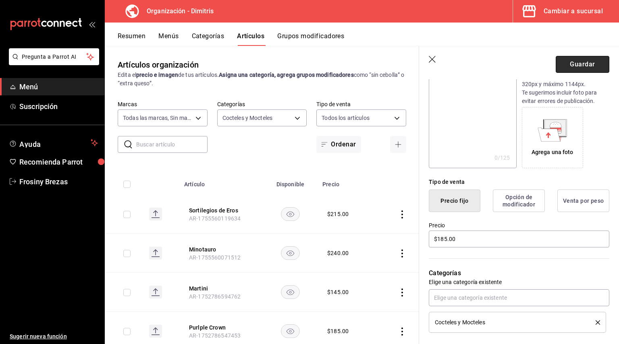
click at [574, 68] on button "Guardar" at bounding box center [582, 64] width 54 height 17
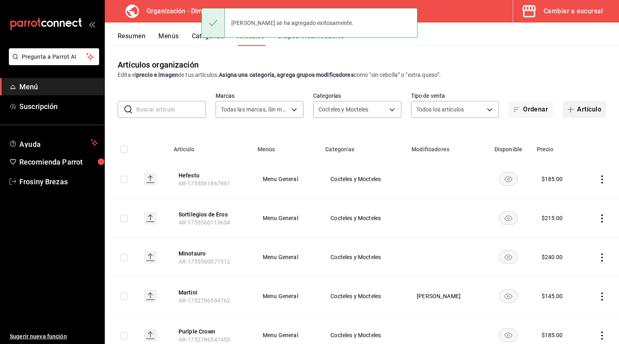
click at [579, 110] on button "Artículo" at bounding box center [583, 109] width 43 height 17
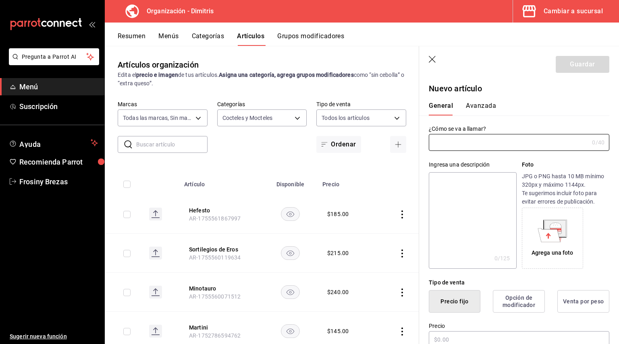
click at [457, 149] on input "text" at bounding box center [509, 143] width 160 height 16
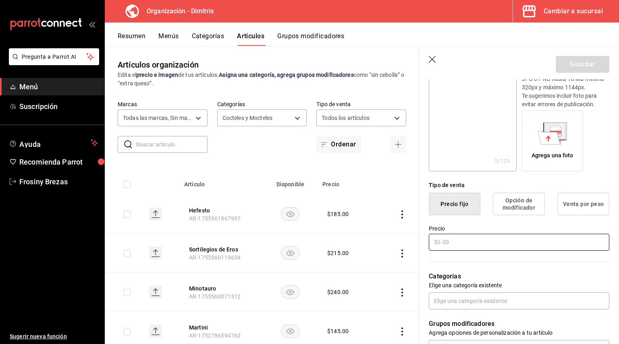
scroll to position [98, 0]
type input "Pegaso"
click at [441, 234] on input "text" at bounding box center [519, 242] width 180 height 17
click at [444, 236] on input "text" at bounding box center [519, 242] width 180 height 17
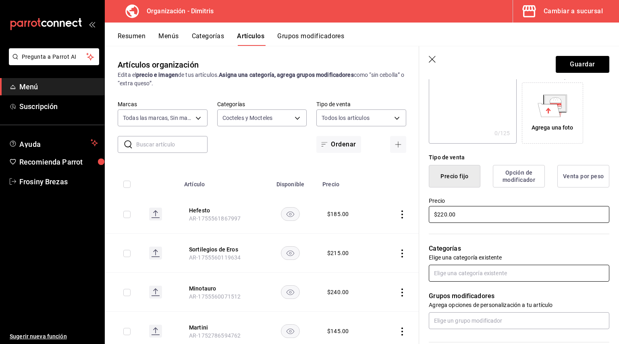
type input "$220.00"
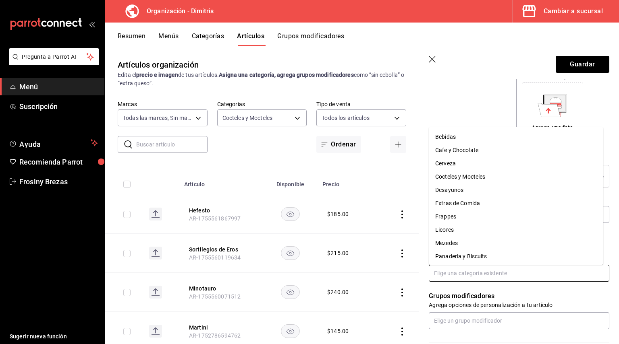
click at [447, 277] on input "text" at bounding box center [519, 273] width 180 height 17
click at [454, 180] on li "Cocteles y Mocteles" at bounding box center [516, 176] width 174 height 13
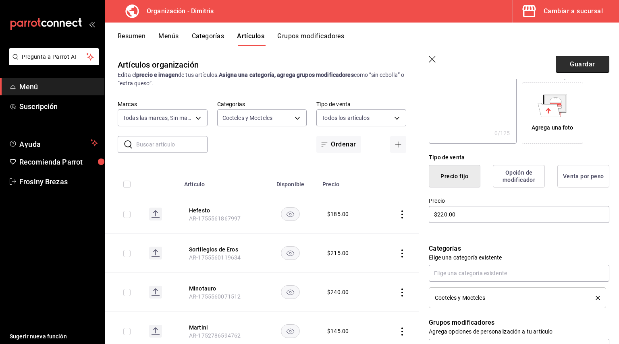
click at [572, 66] on button "Guardar" at bounding box center [582, 64] width 54 height 17
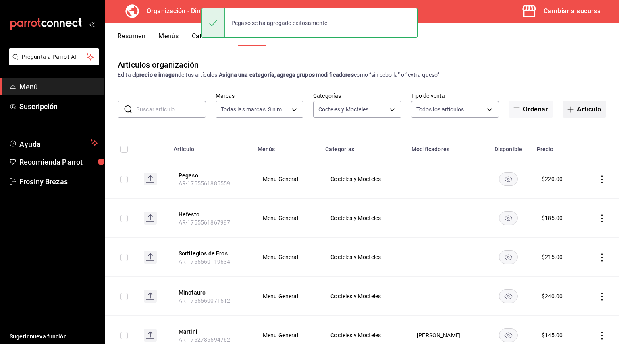
click at [580, 105] on button "Artículo" at bounding box center [583, 109] width 43 height 17
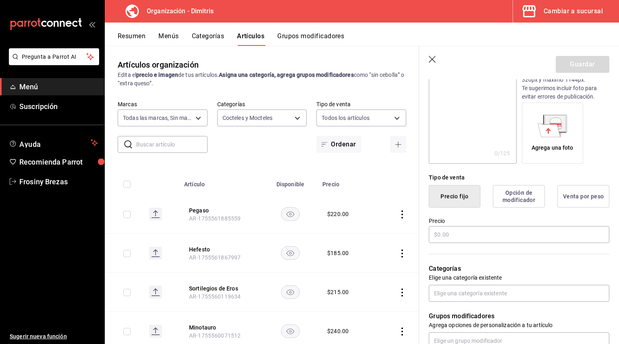
scroll to position [106, 0]
type input "Susurro de la [PERSON_NAME] Eco"
click at [453, 232] on input "text" at bounding box center [519, 234] width 180 height 17
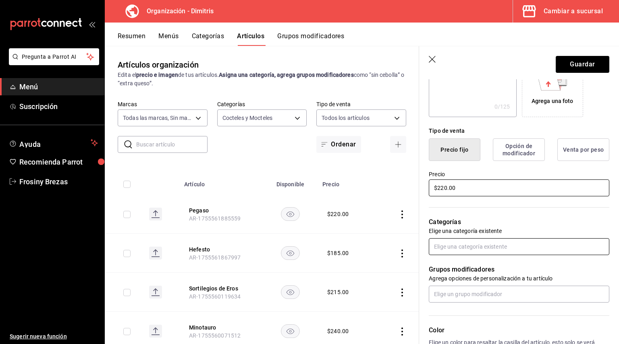
scroll to position [152, 0]
type input "$220.00"
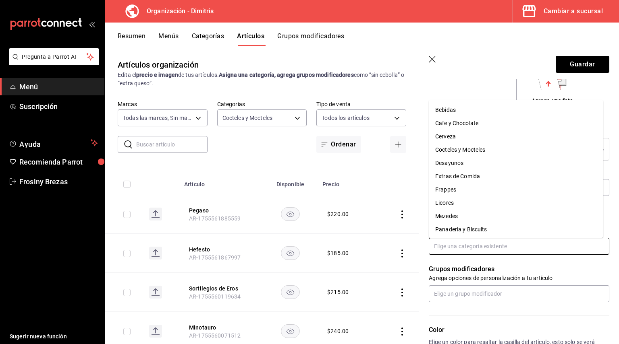
click at [460, 250] on input "text" at bounding box center [519, 246] width 180 height 17
click at [474, 152] on li "Cocteles y Mocteles" at bounding box center [516, 149] width 174 height 13
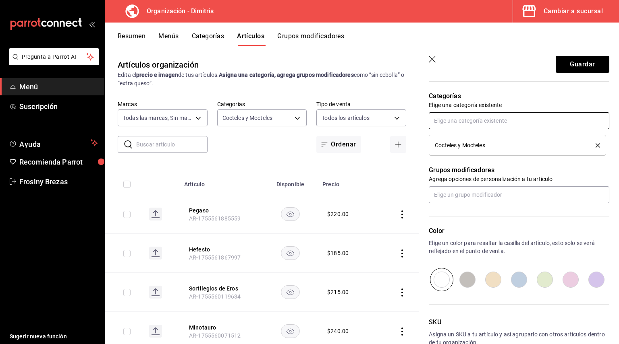
scroll to position [279, 0]
click at [582, 70] on button "Guardar" at bounding box center [582, 64] width 54 height 17
